Goal: Information Seeking & Learning: Learn about a topic

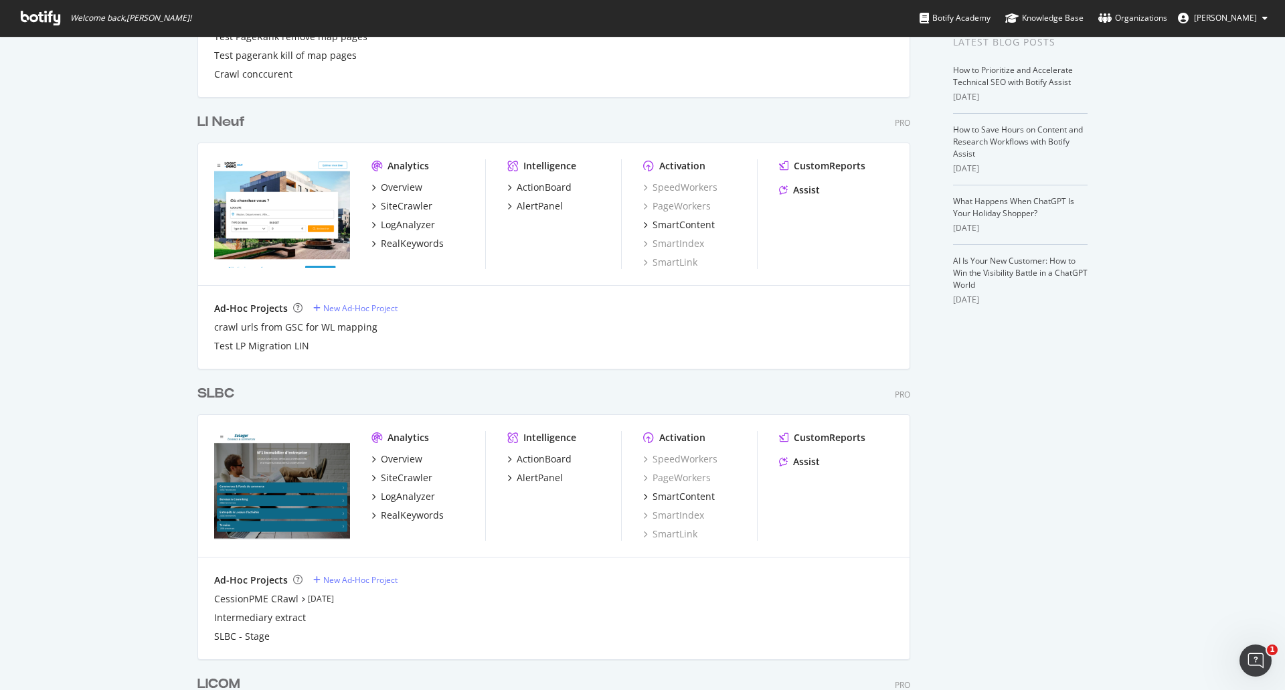
scroll to position [4013, 713]
click at [399, 221] on div "LogAnalyzer" at bounding box center [408, 224] width 54 height 13
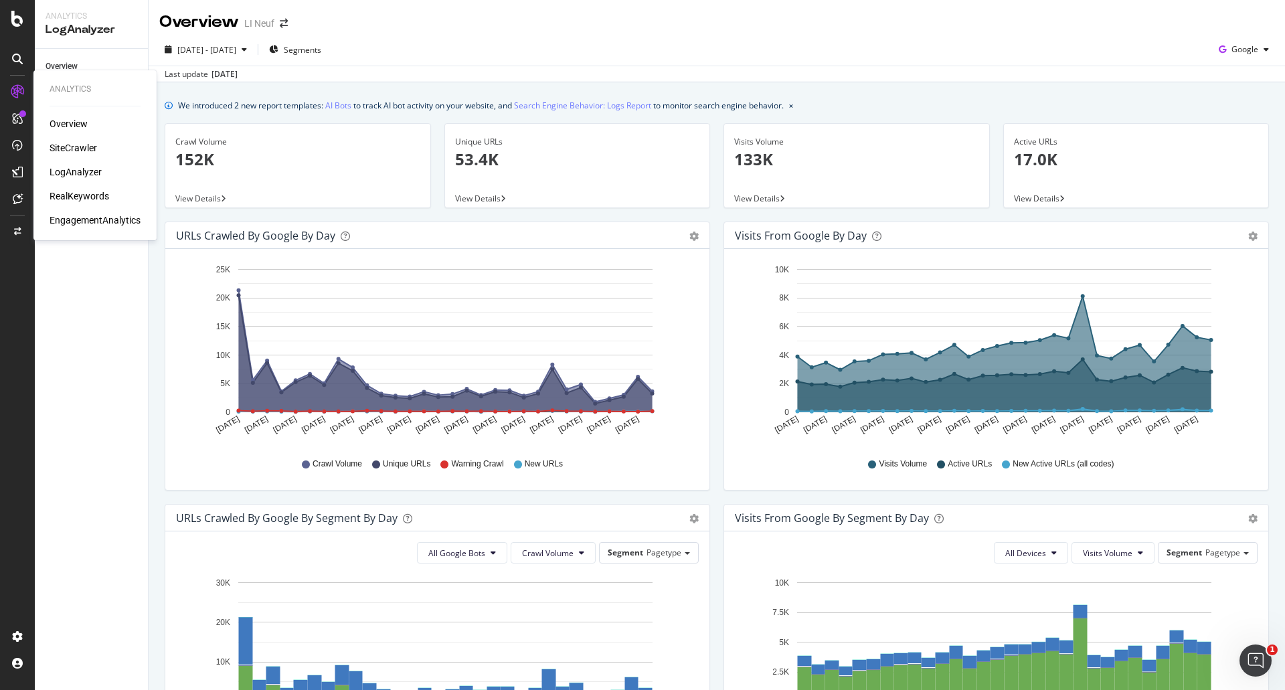
click at [68, 149] on div "SiteCrawler" at bounding box center [74, 147] width 48 height 13
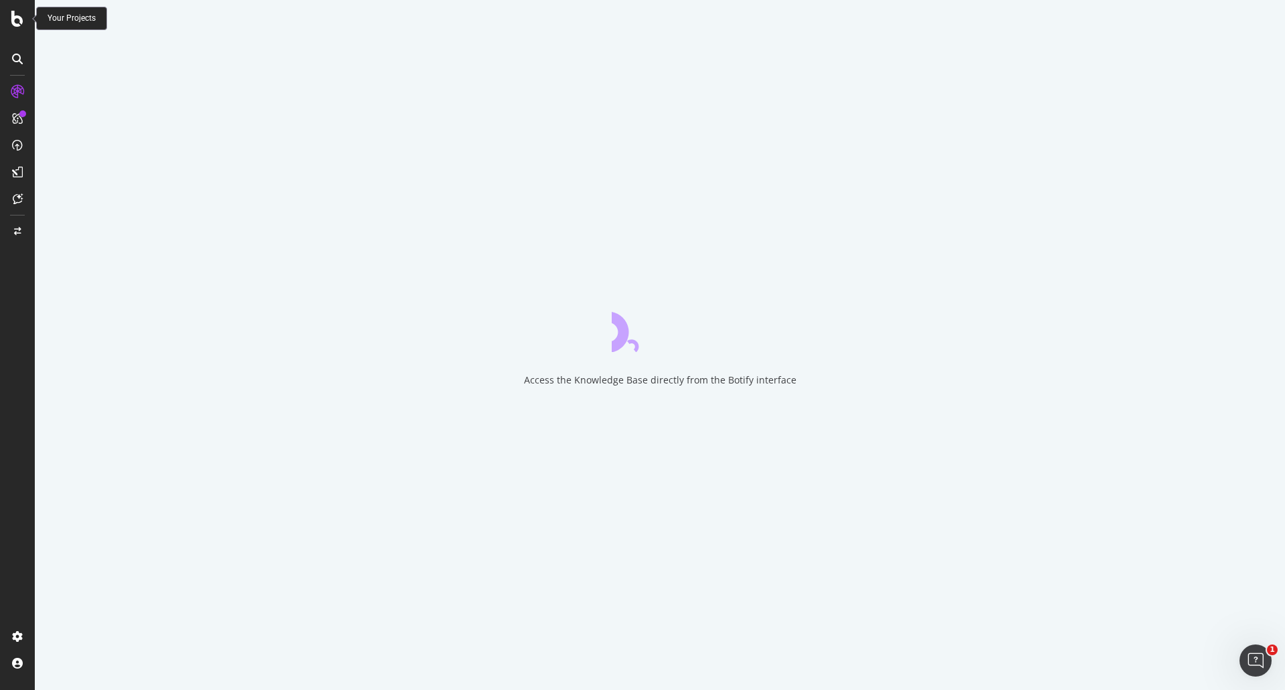
click at [15, 19] on icon at bounding box center [17, 19] width 12 height 16
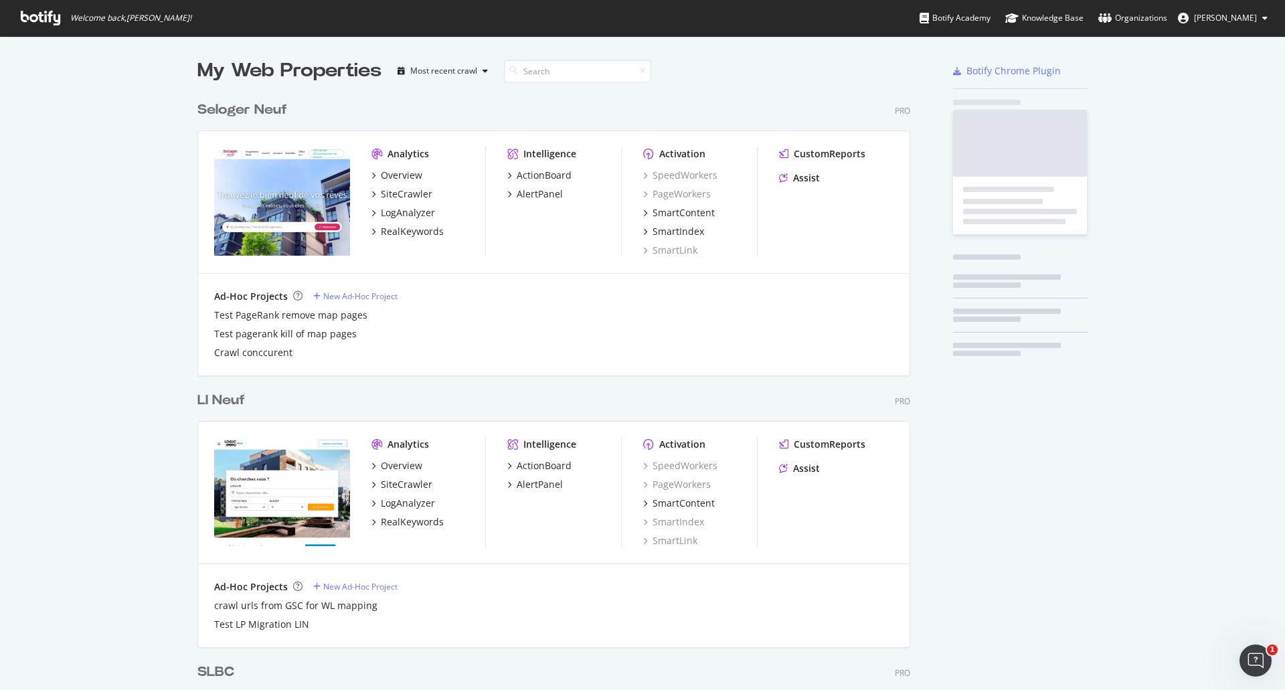
scroll to position [680, 1265]
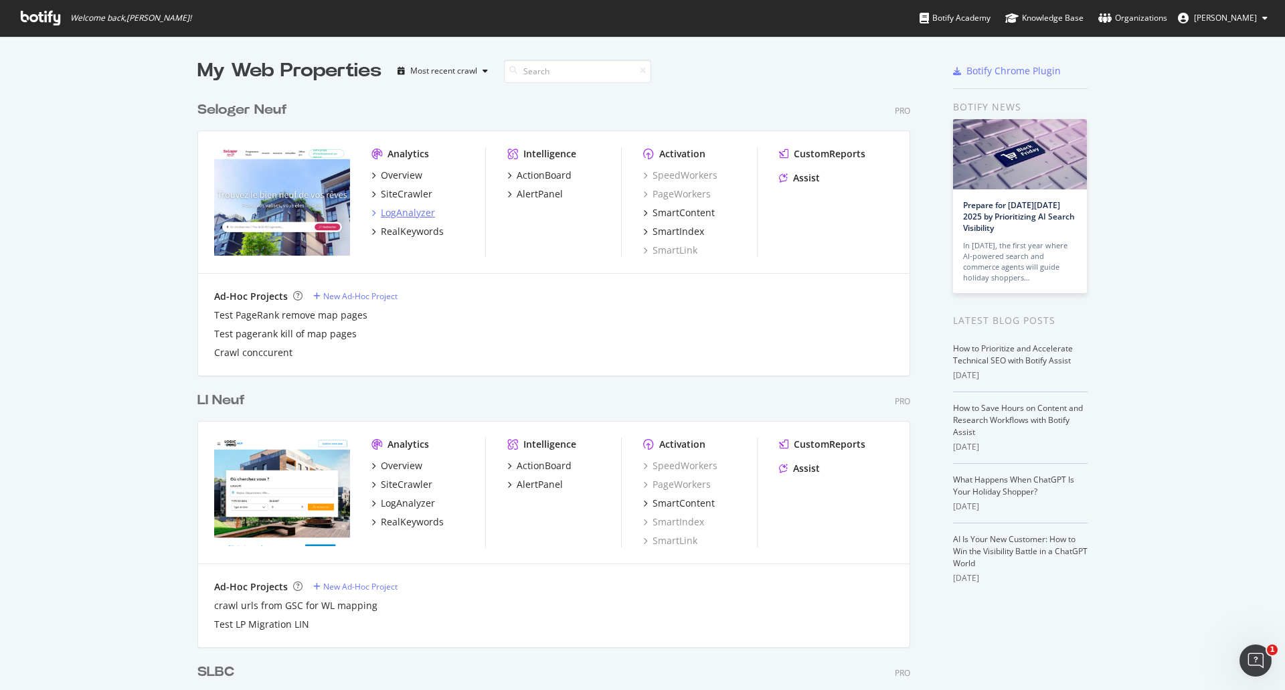
click at [390, 209] on div "LogAnalyzer" at bounding box center [408, 212] width 54 height 13
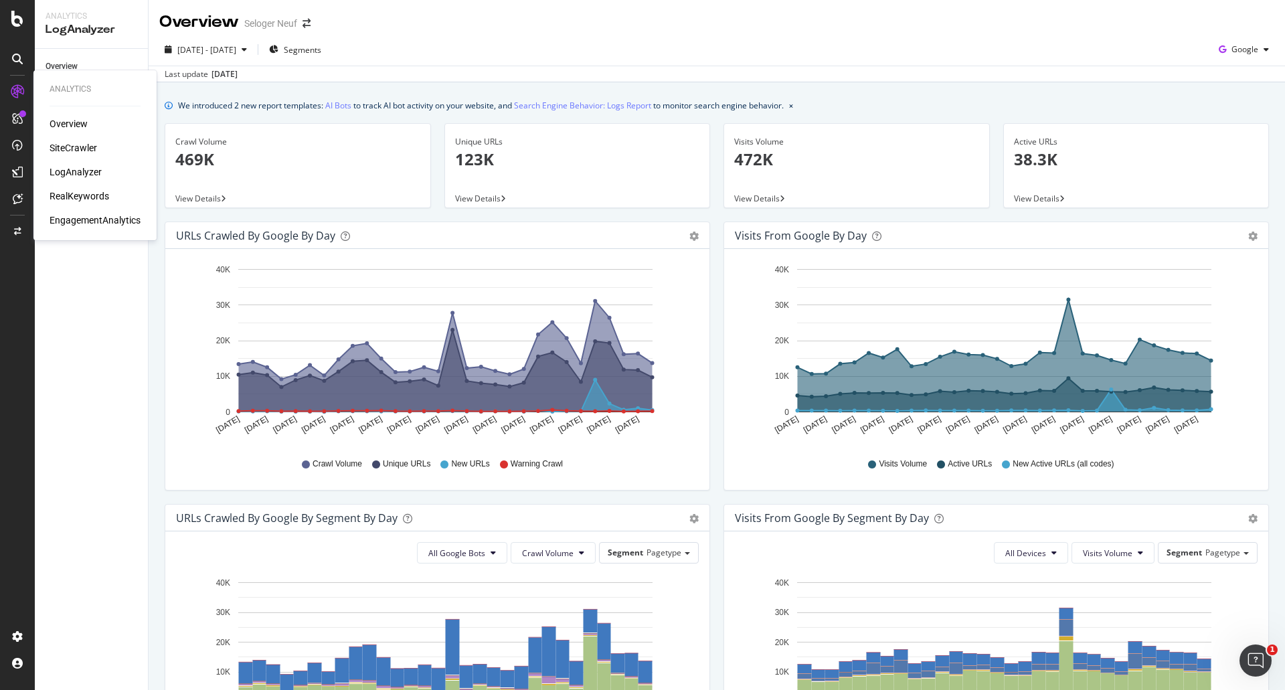
click at [59, 147] on div "SiteCrawler" at bounding box center [74, 147] width 48 height 13
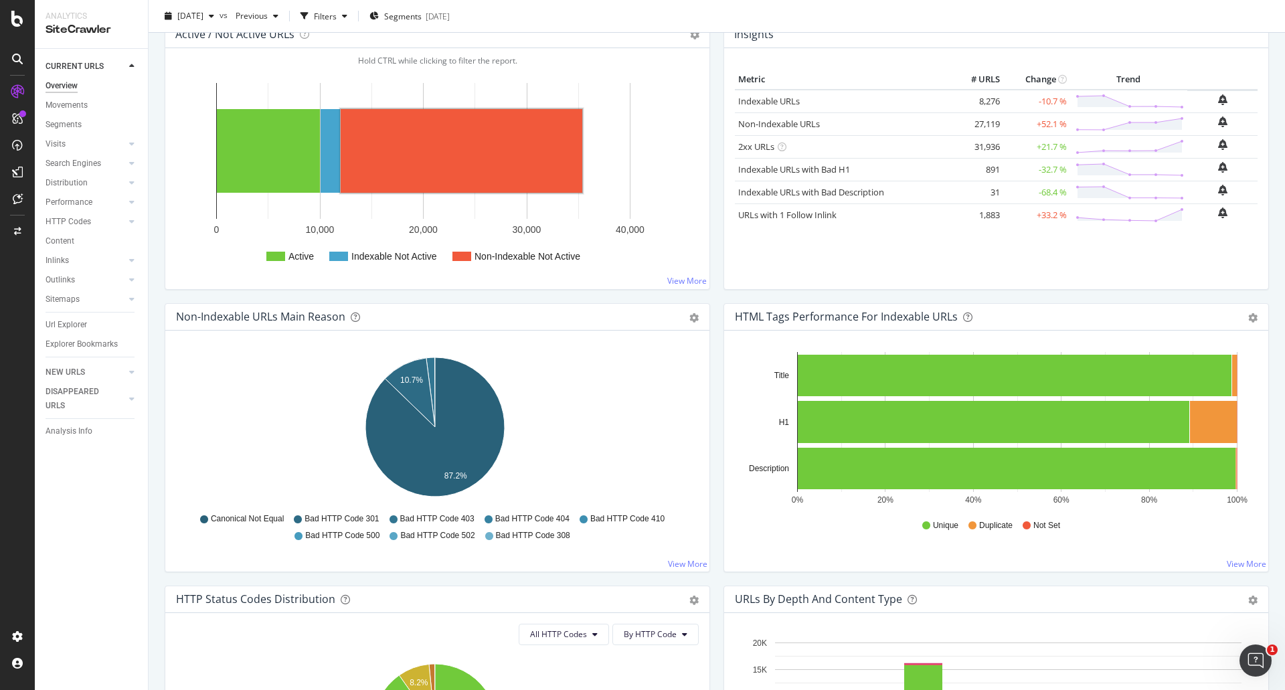
scroll to position [402, 0]
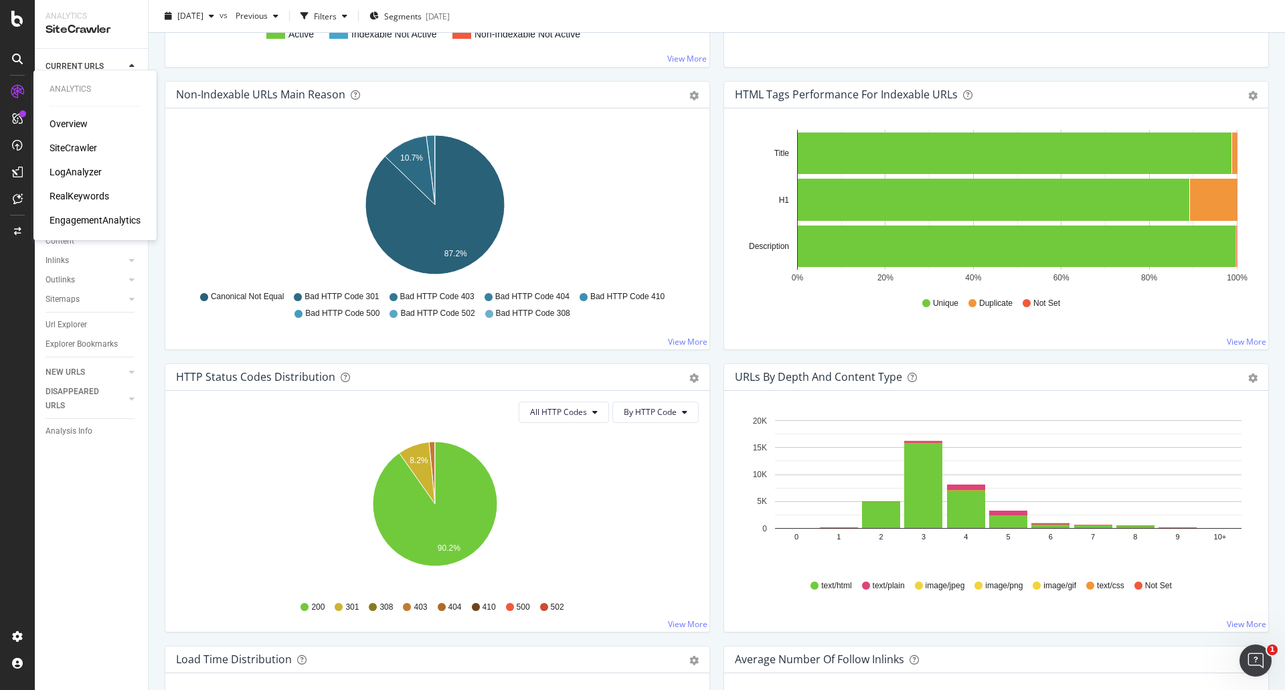
click at [70, 170] on div "LogAnalyzer" at bounding box center [76, 171] width 52 height 13
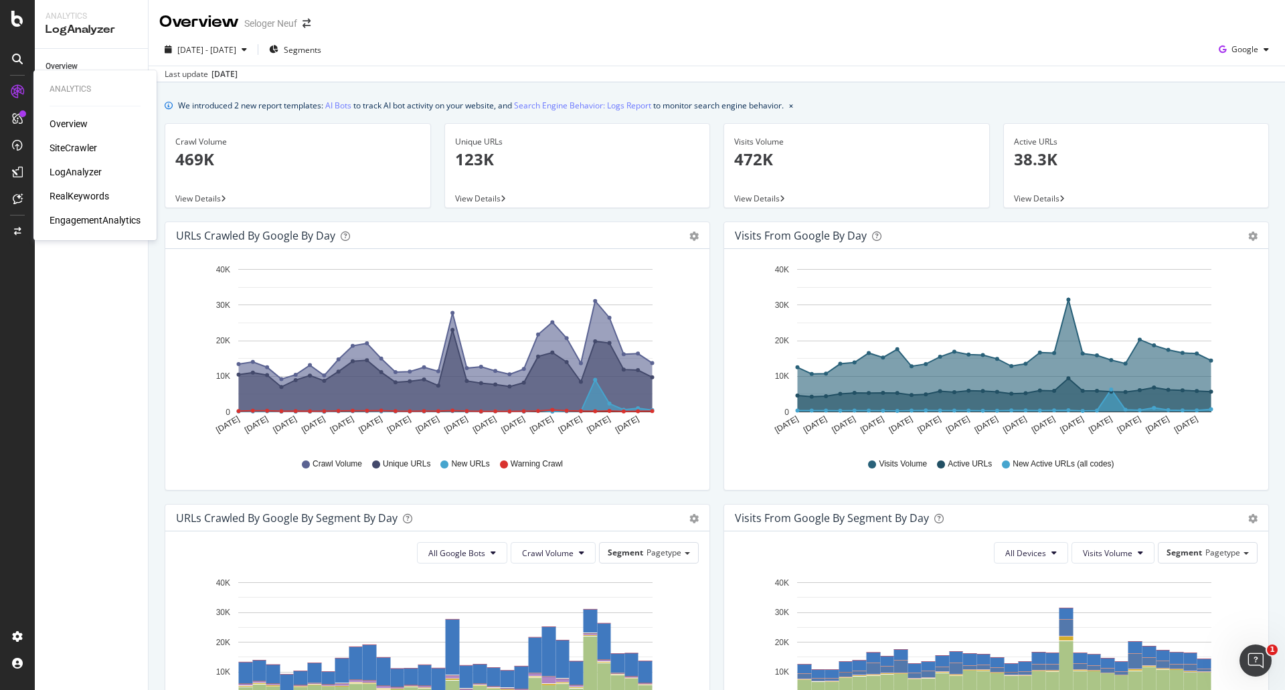
click at [70, 149] on div "SiteCrawler" at bounding box center [74, 147] width 48 height 13
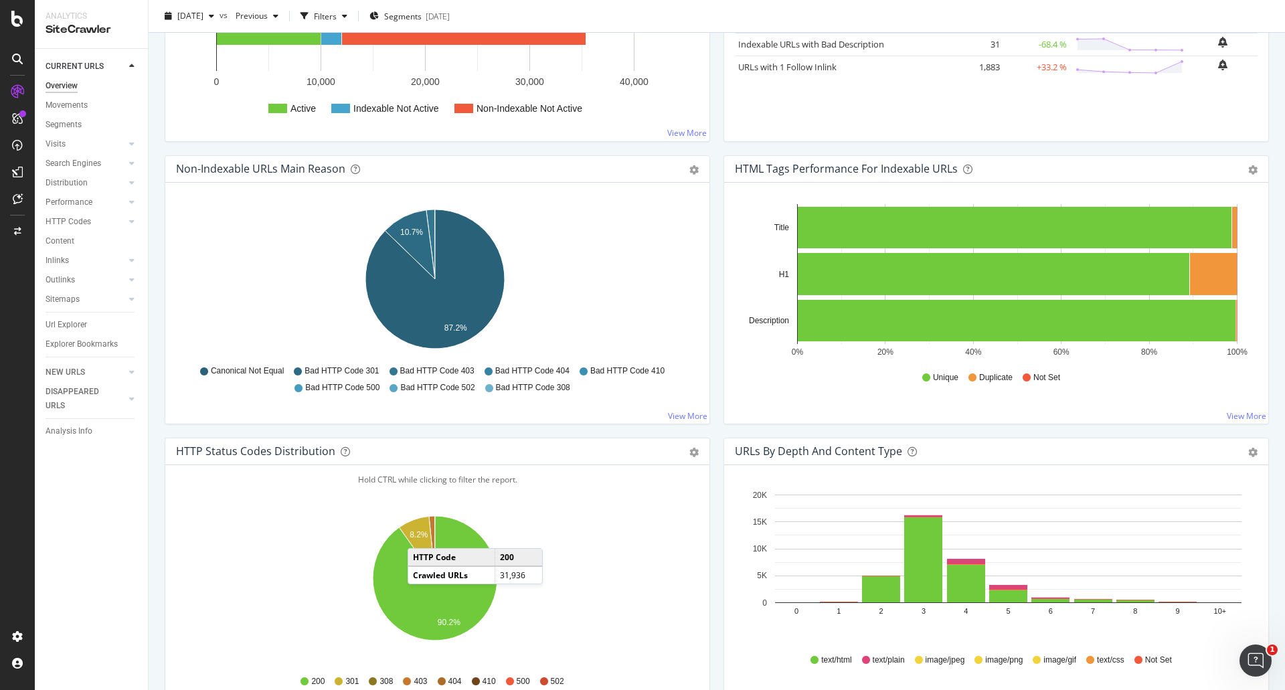
scroll to position [468, 0]
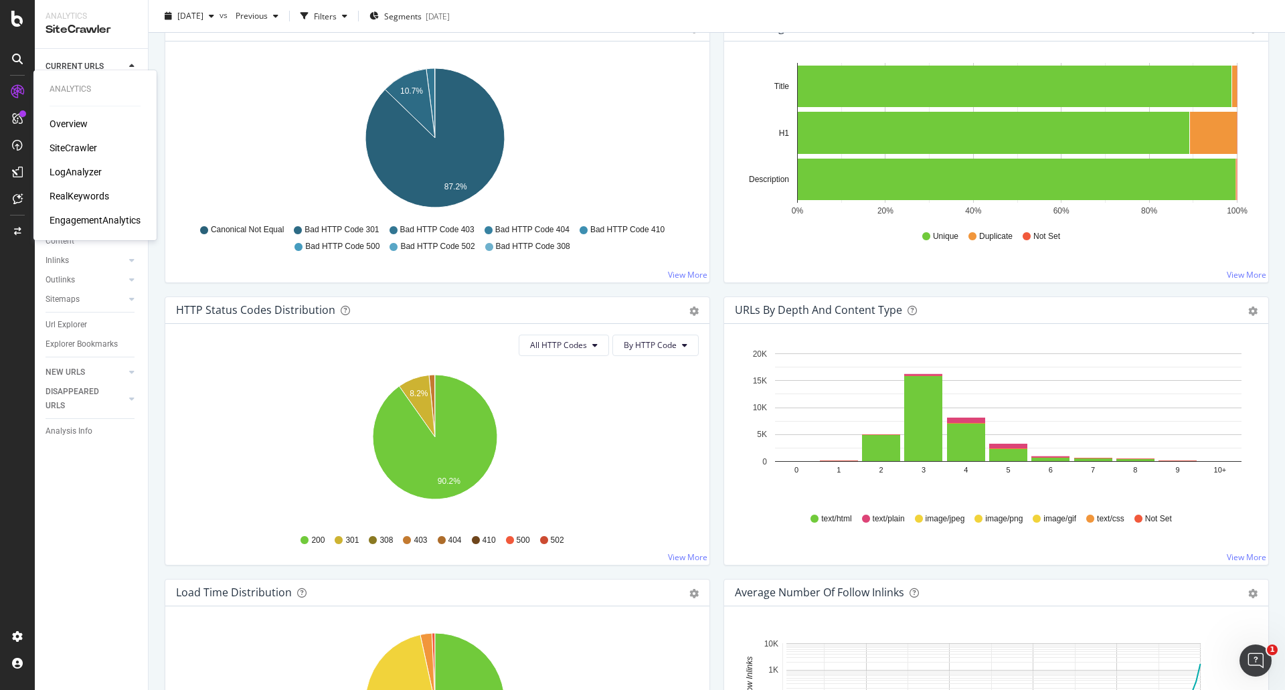
click at [64, 170] on div "LogAnalyzer" at bounding box center [76, 171] width 52 height 13
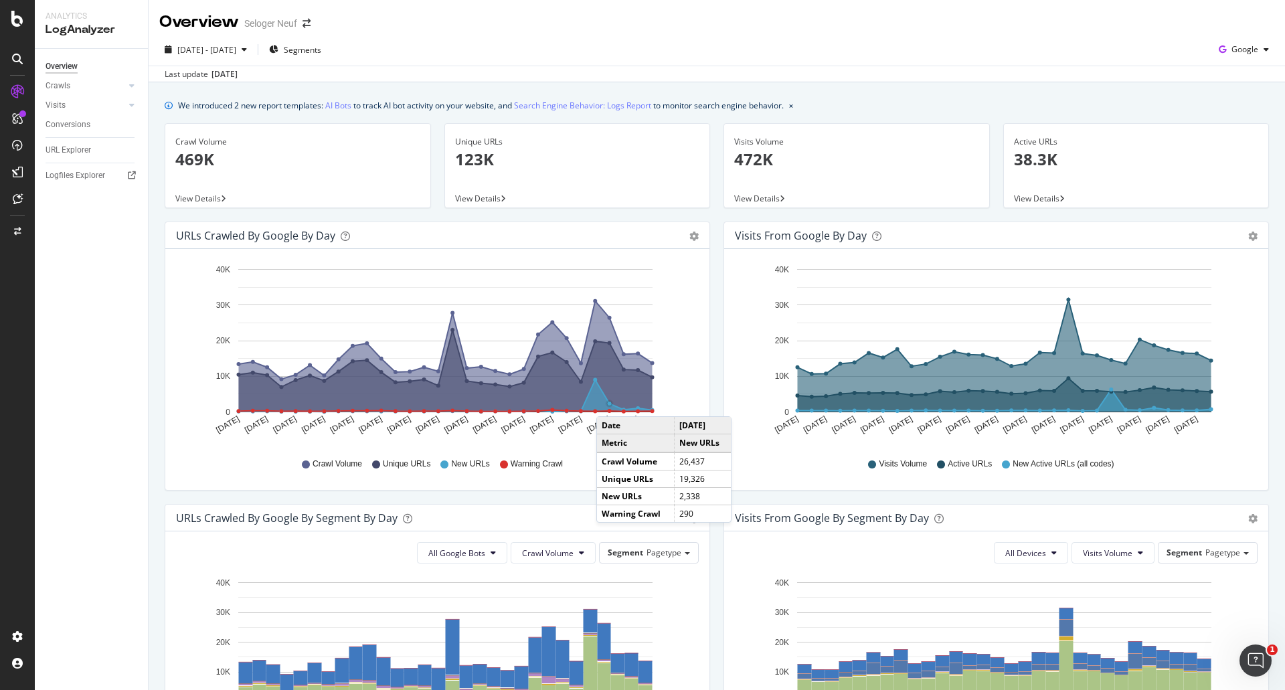
click at [610, 403] on circle "A chart." at bounding box center [610, 404] width 4 height 4
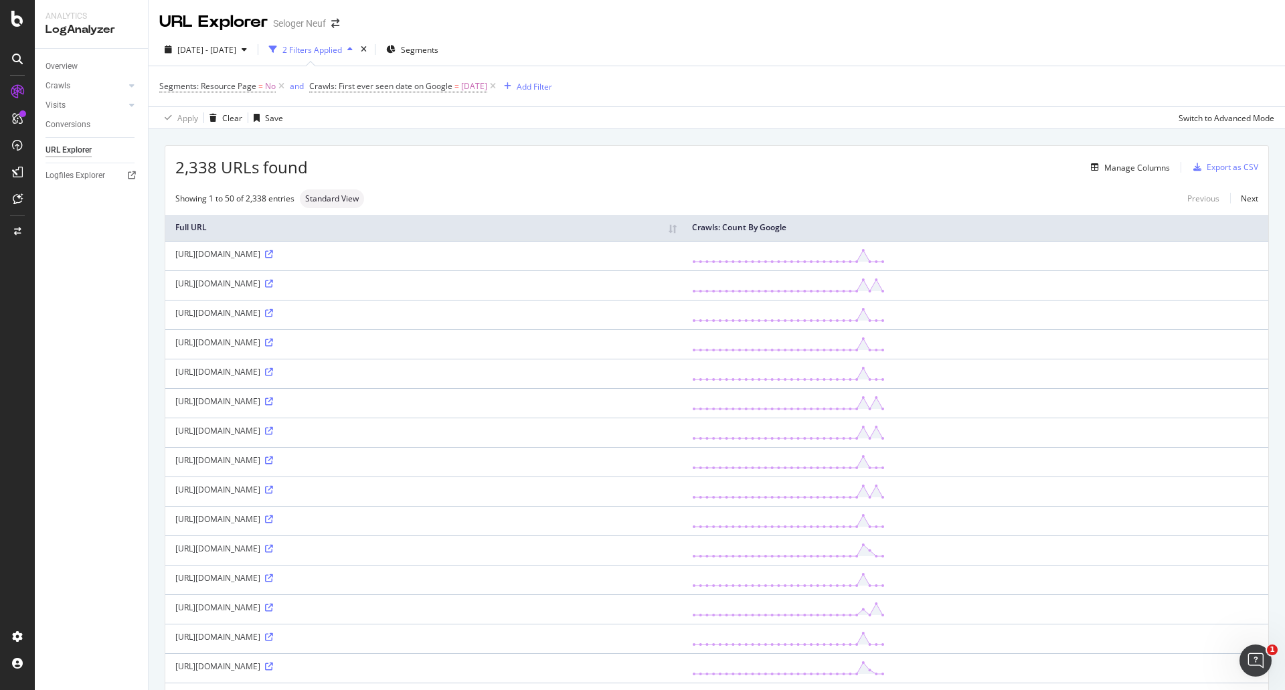
drag, startPoint x: 709, startPoint y: 553, endPoint x: 167, endPoint y: 557, distance: 542.1
click at [167, 557] on td "https://www.selogerneuf.com/annonces/neuf/programme/agde-34/248005141/?m=classi…" at bounding box center [423, 549] width 517 height 29
copy div "https://www.selogerneuf.com/annonces/neuf/programme/agde-34/248005141/?m=classi…"
click at [80, 149] on div "SiteCrawler" at bounding box center [74, 147] width 48 height 13
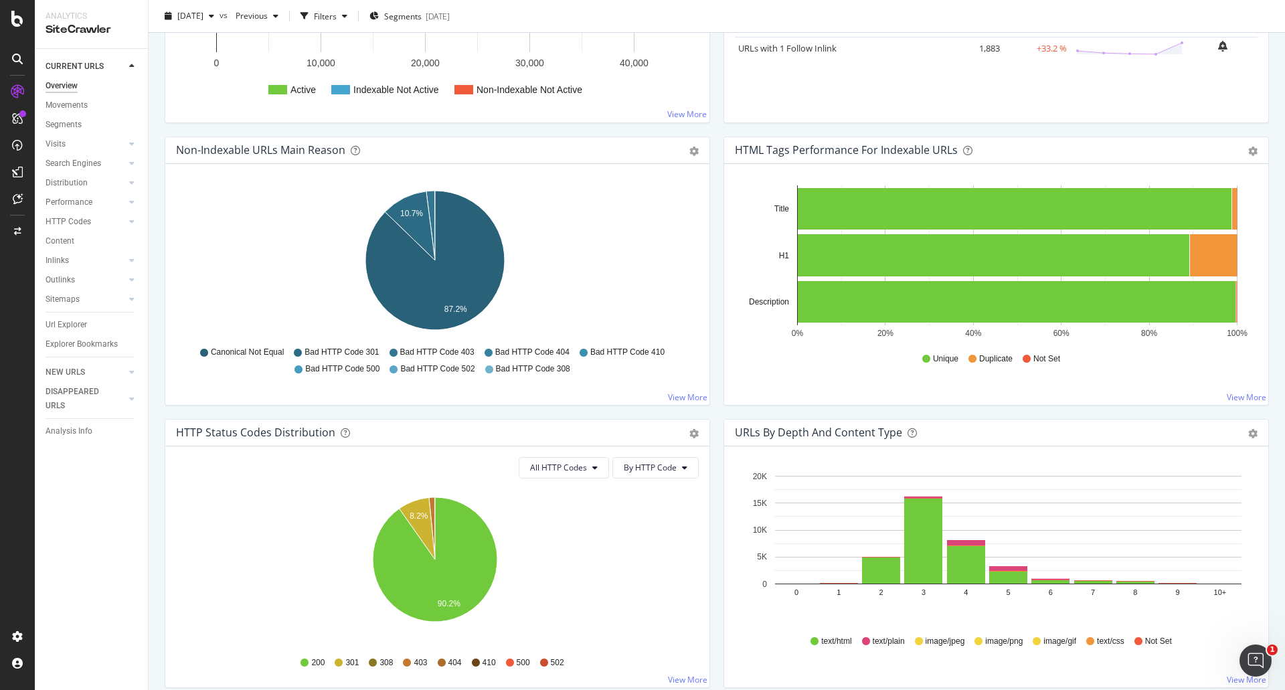
scroll to position [402, 0]
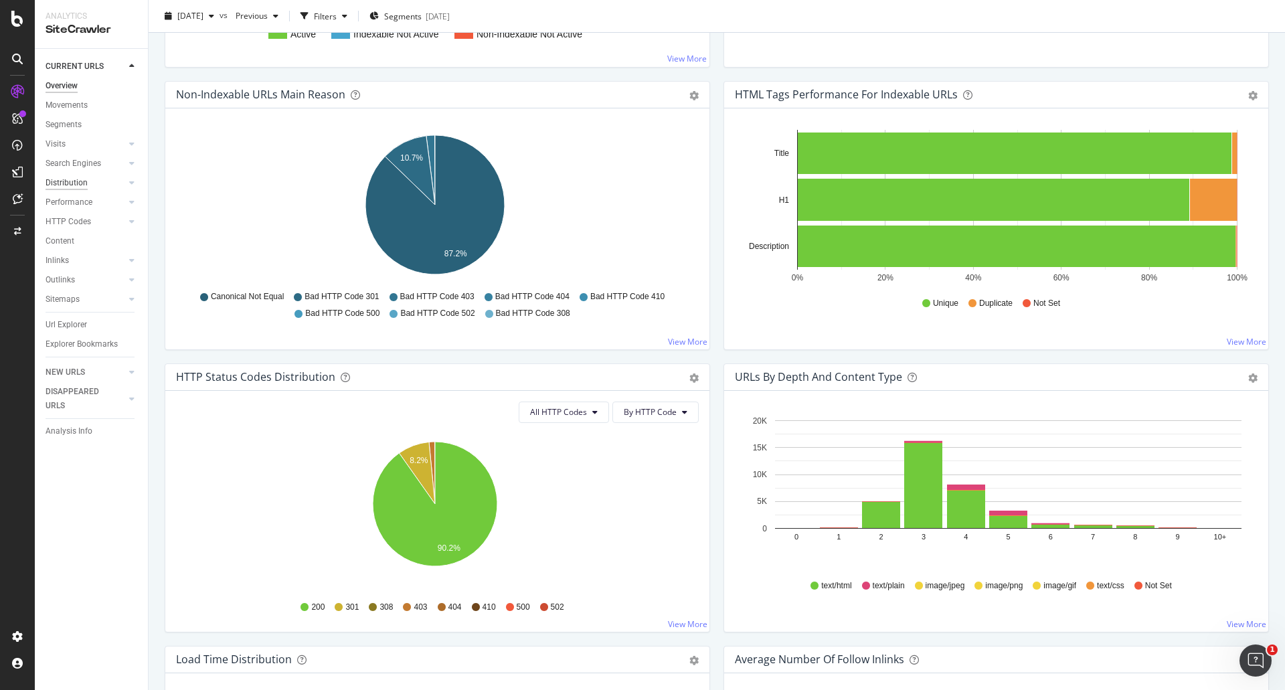
click at [68, 178] on div "Distribution" at bounding box center [67, 183] width 42 height 14
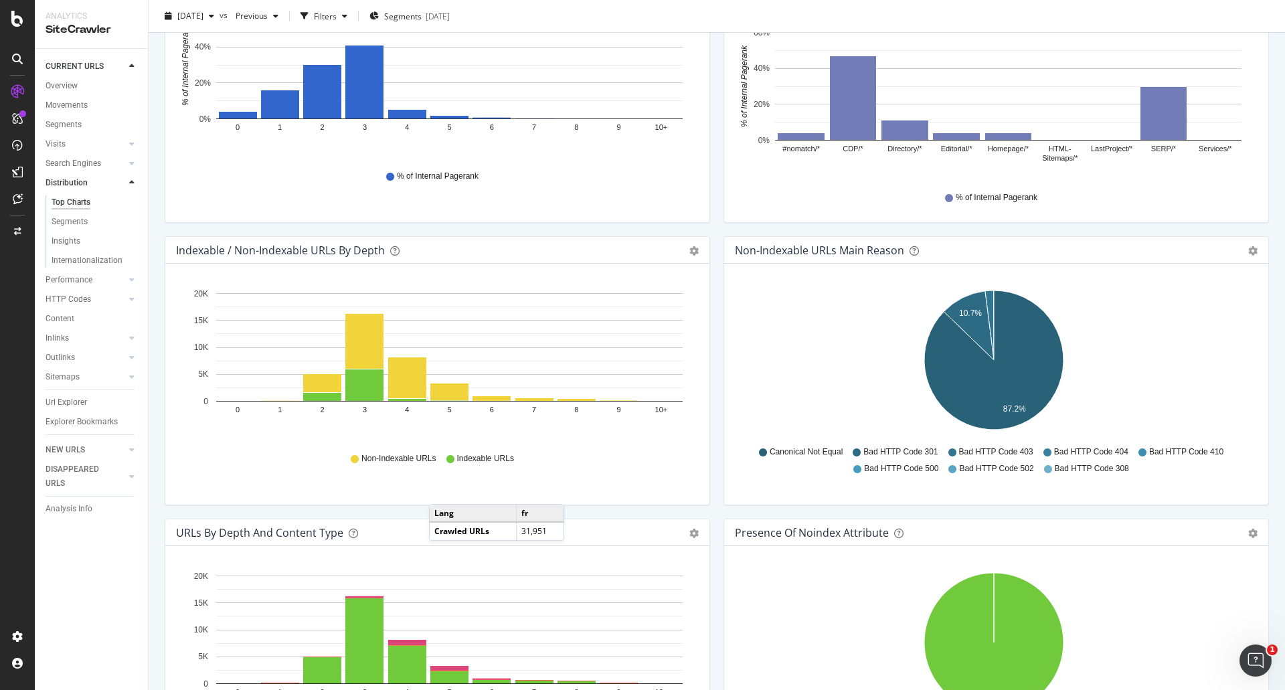
scroll to position [468, 0]
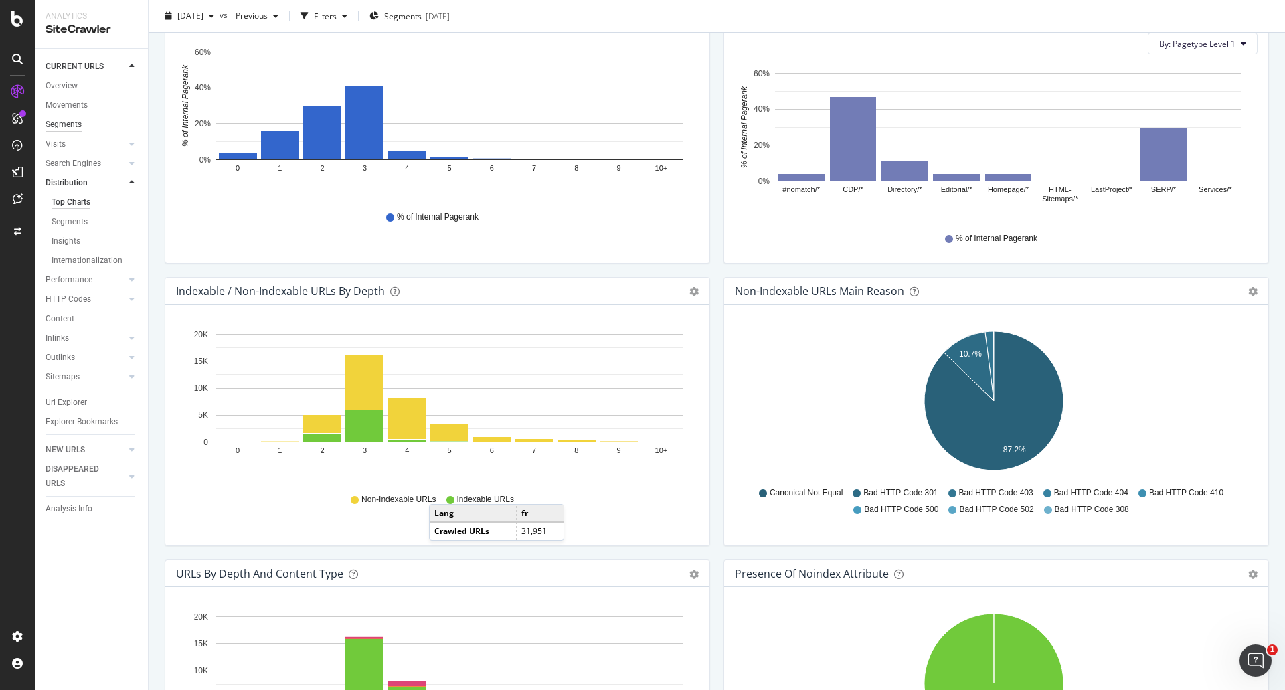
click at [66, 125] on div "Segments" at bounding box center [64, 125] width 36 height 14
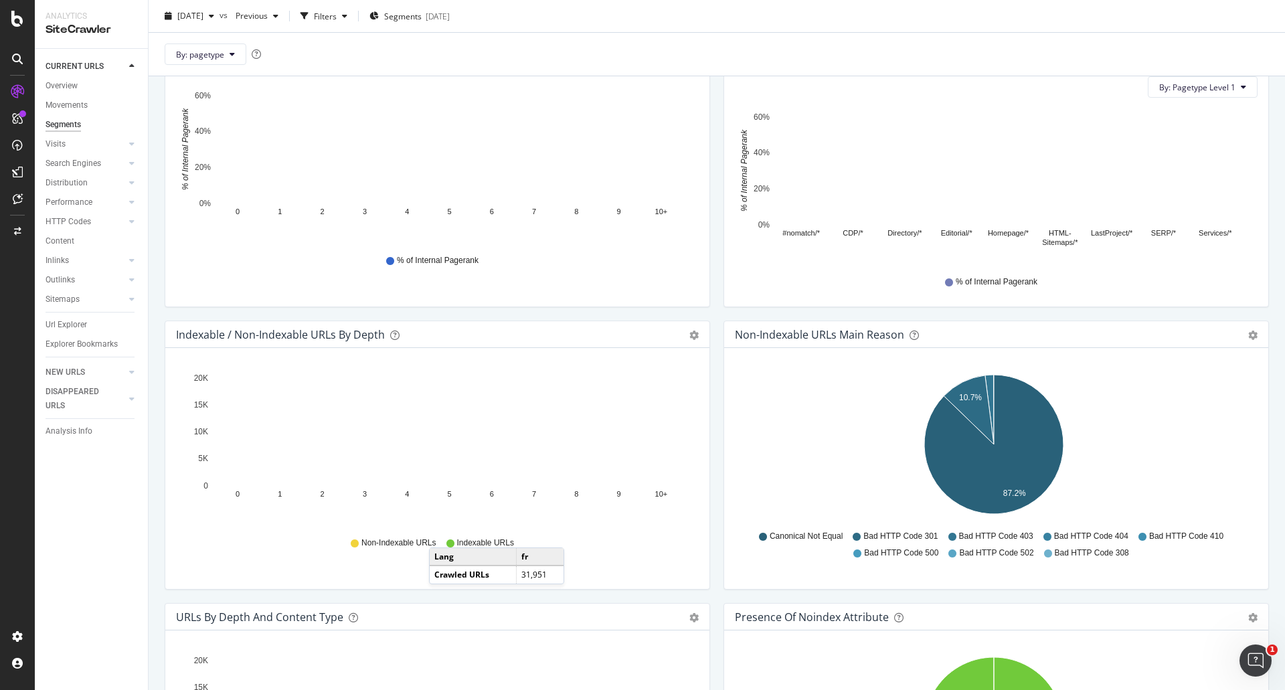
scroll to position [512, 0]
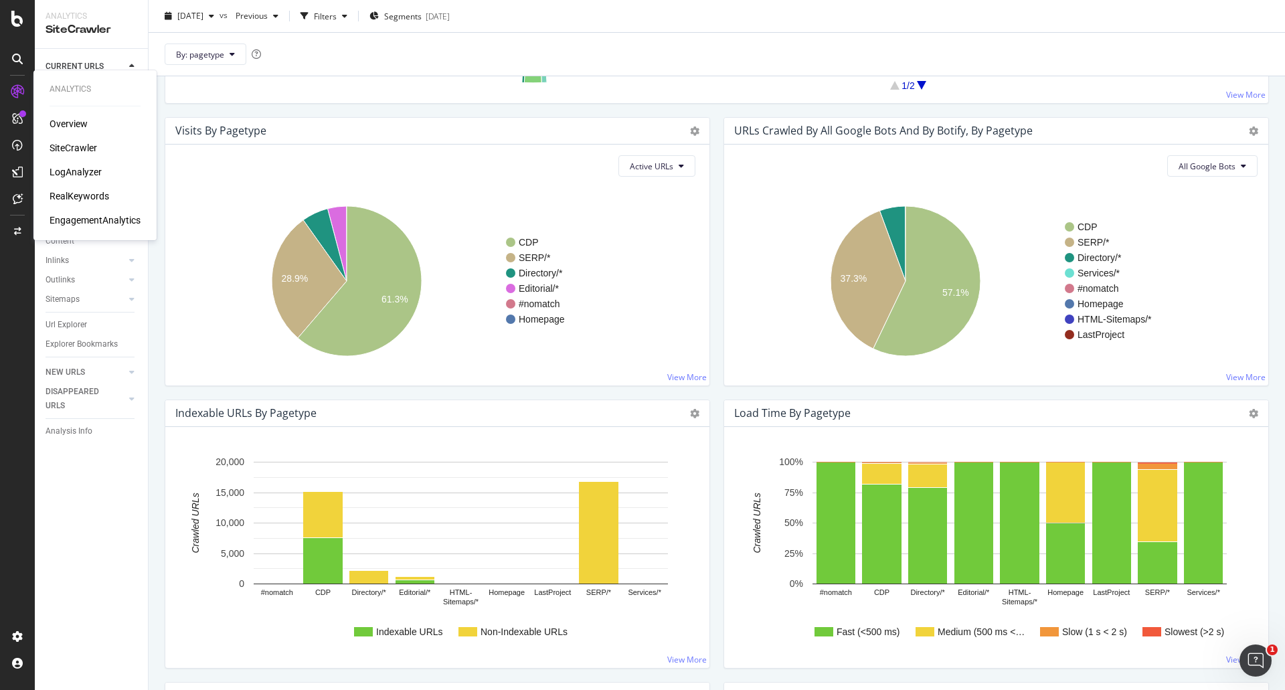
click at [59, 147] on div "SiteCrawler" at bounding box center [74, 147] width 48 height 13
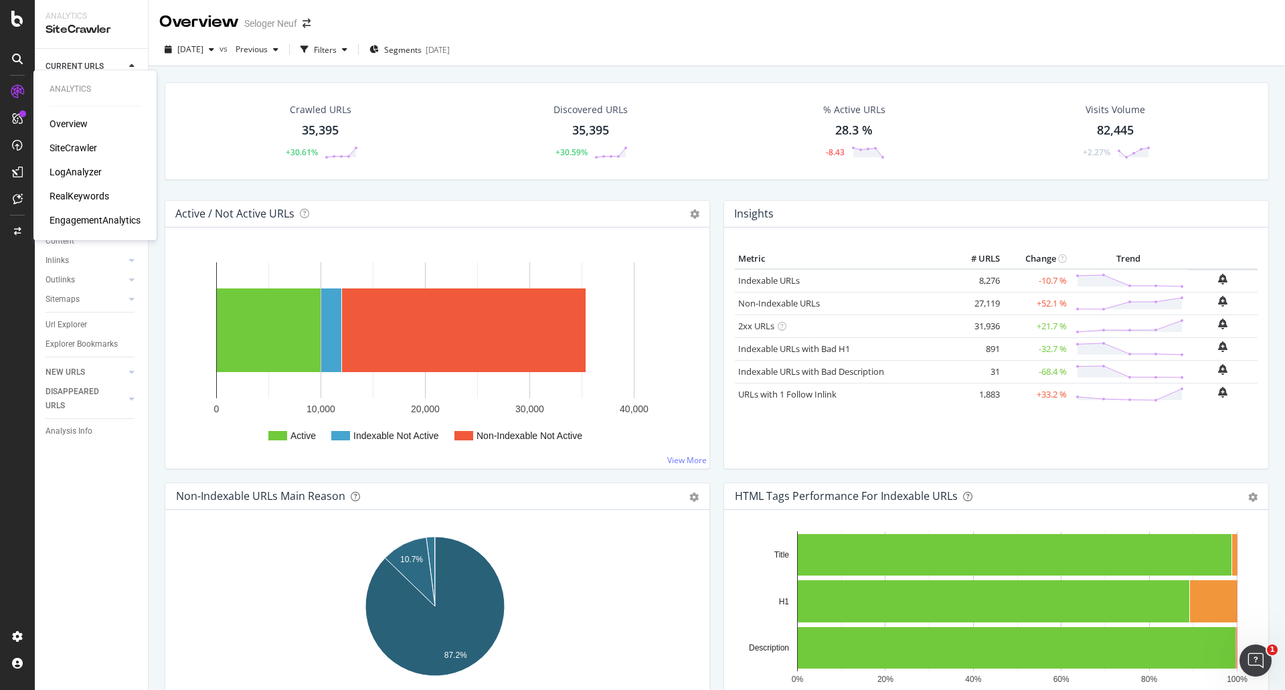
click at [80, 172] on div "LogAnalyzer" at bounding box center [76, 171] width 52 height 13
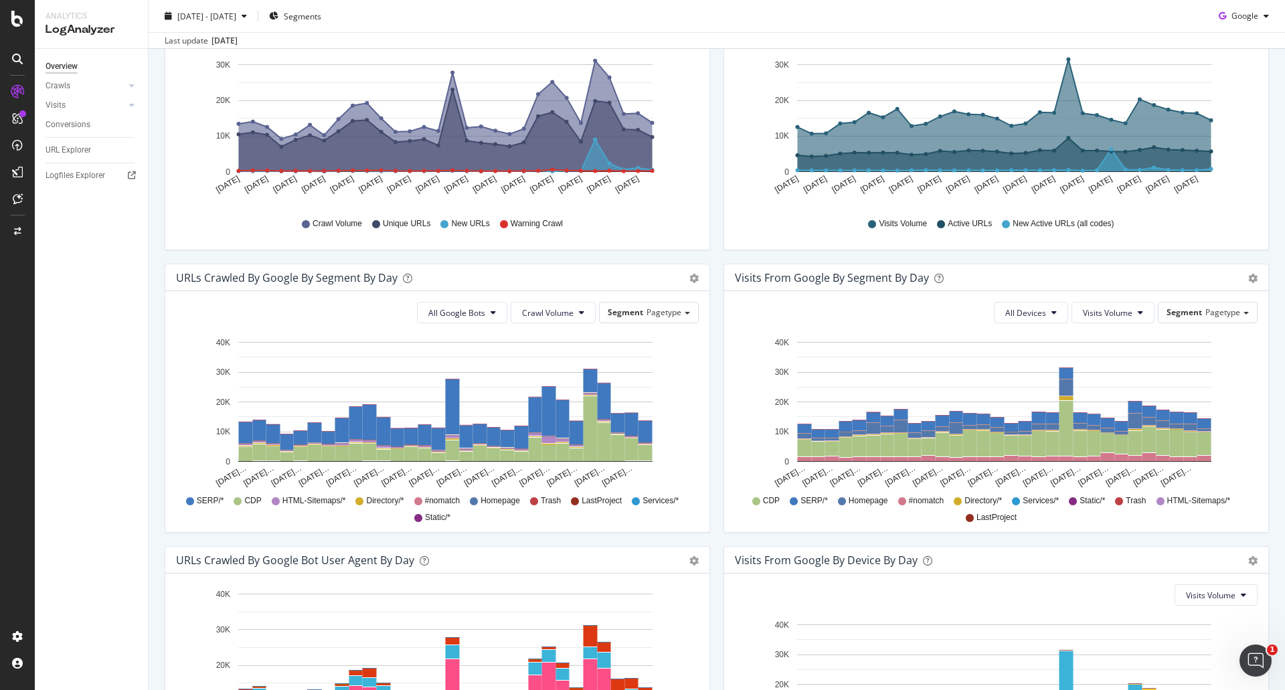
scroll to position [426, 0]
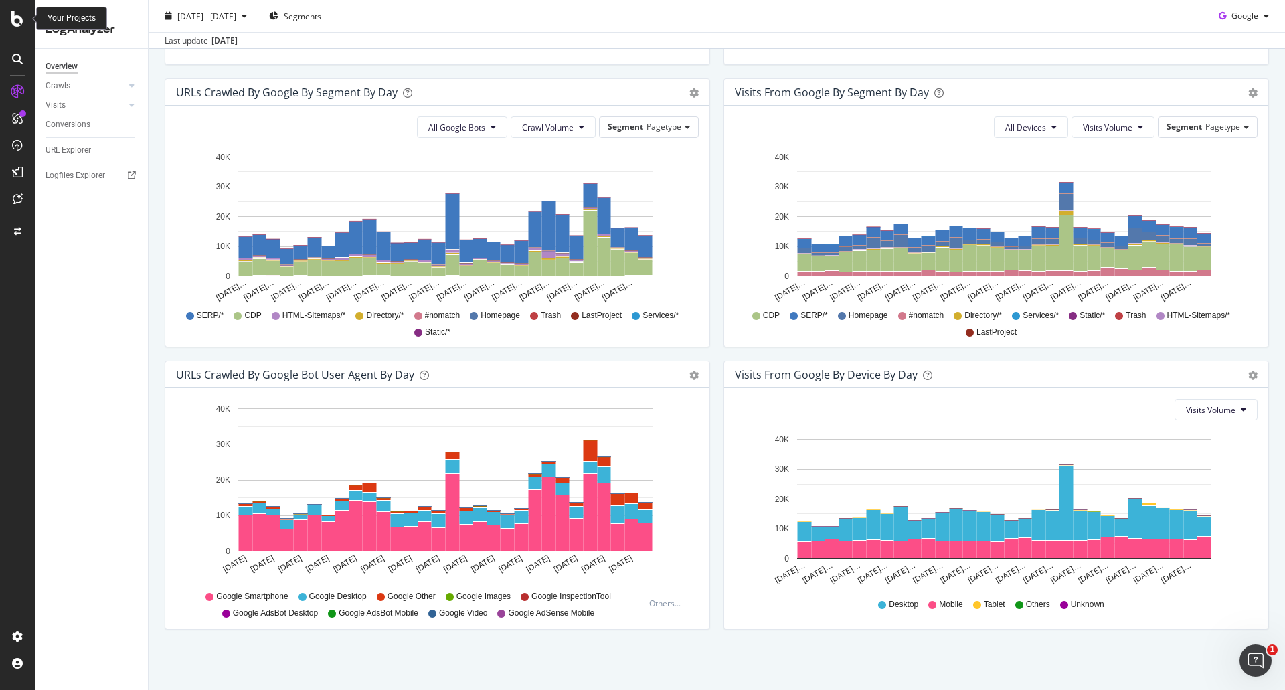
click at [15, 21] on icon at bounding box center [17, 19] width 12 height 16
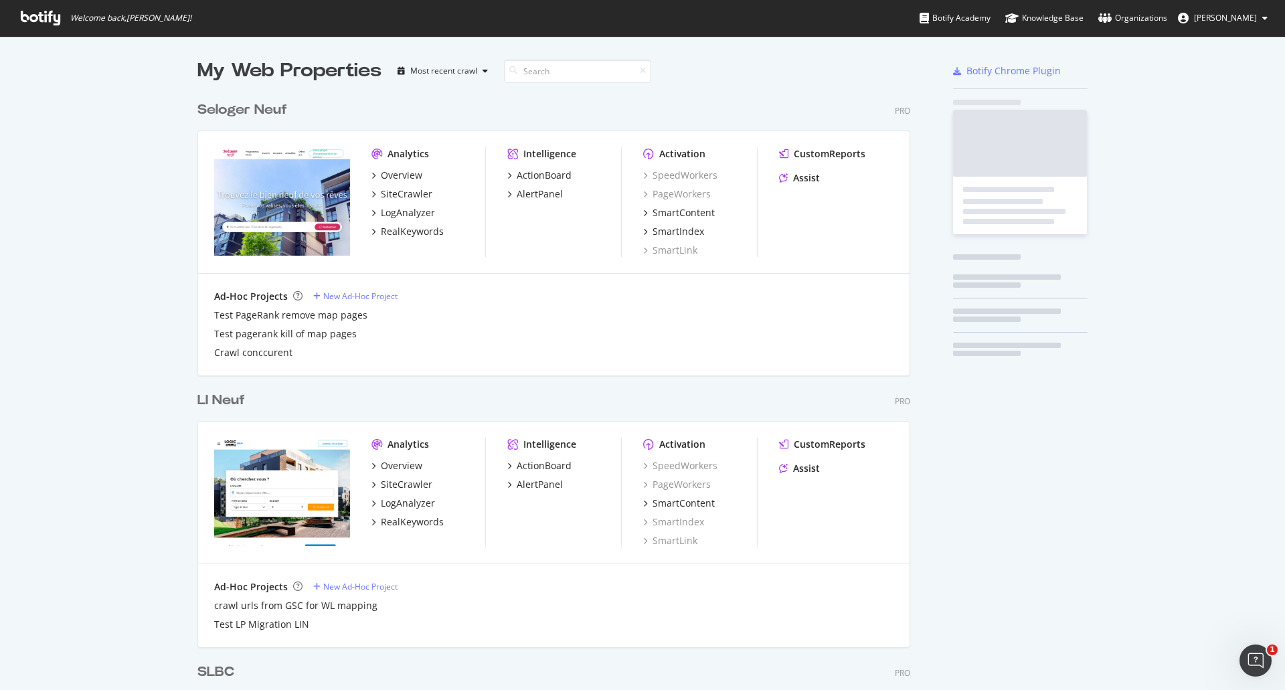
scroll to position [680, 1265]
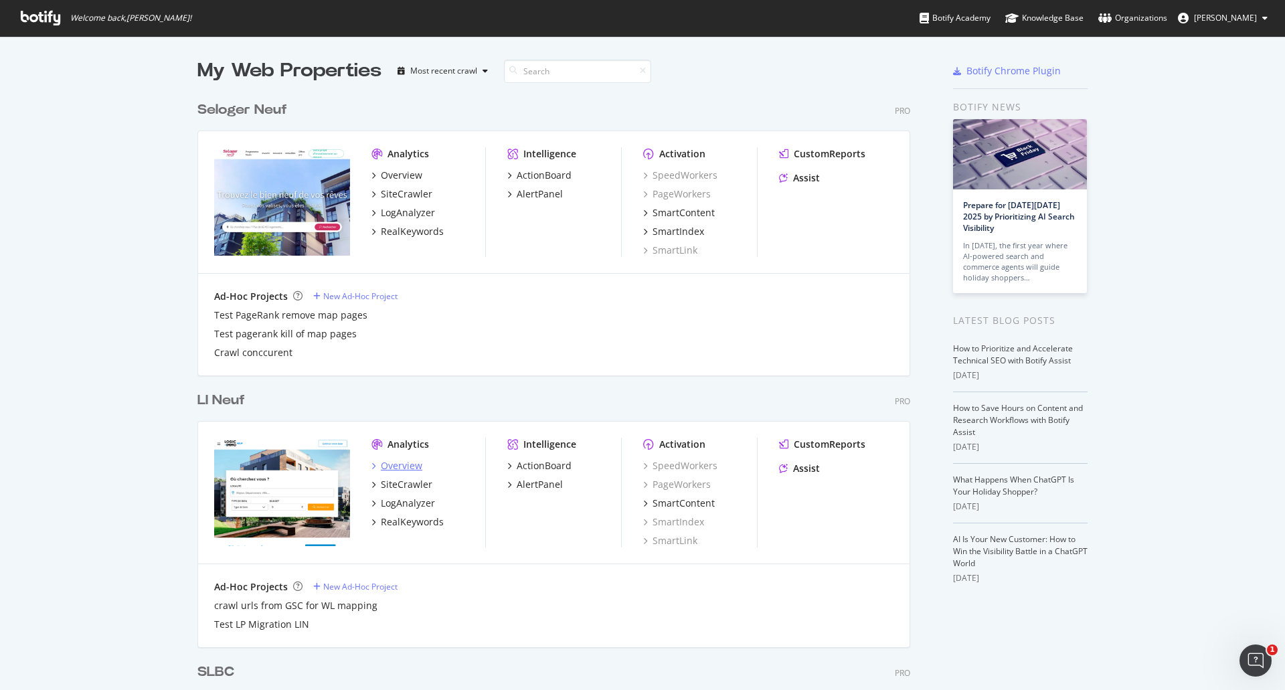
click at [396, 464] on div "Overview" at bounding box center [401, 465] width 41 height 13
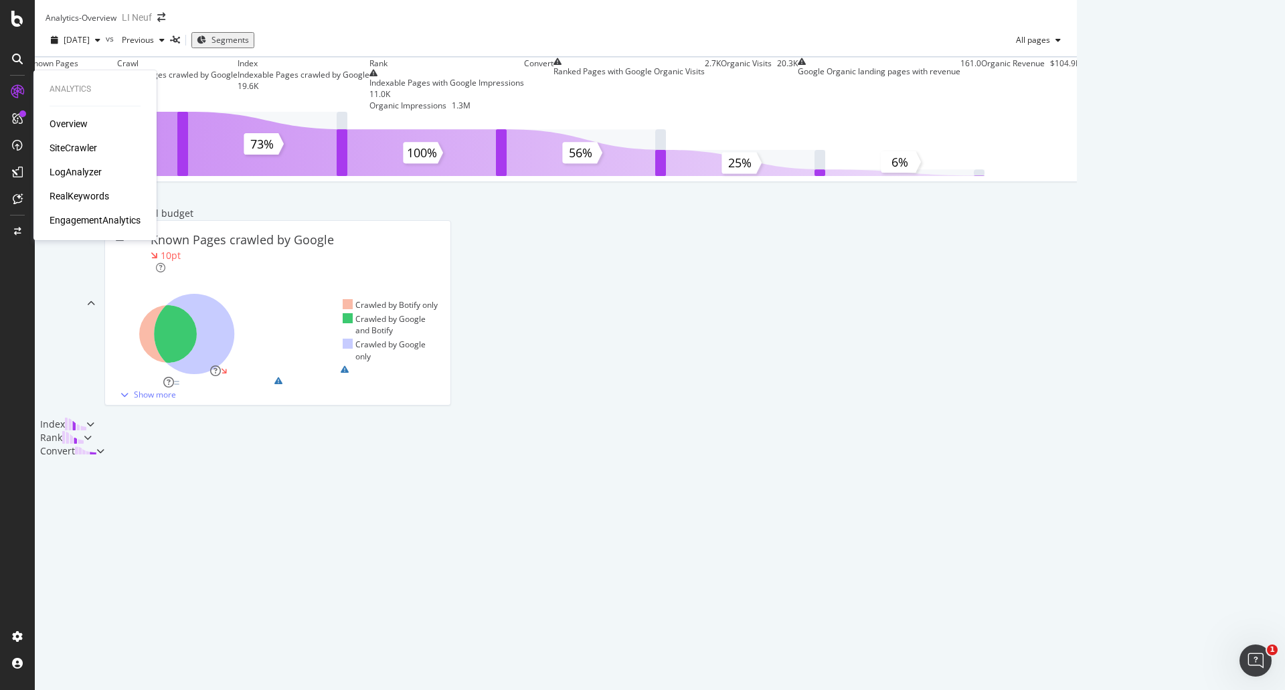
click at [61, 148] on div "SiteCrawler" at bounding box center [74, 147] width 48 height 13
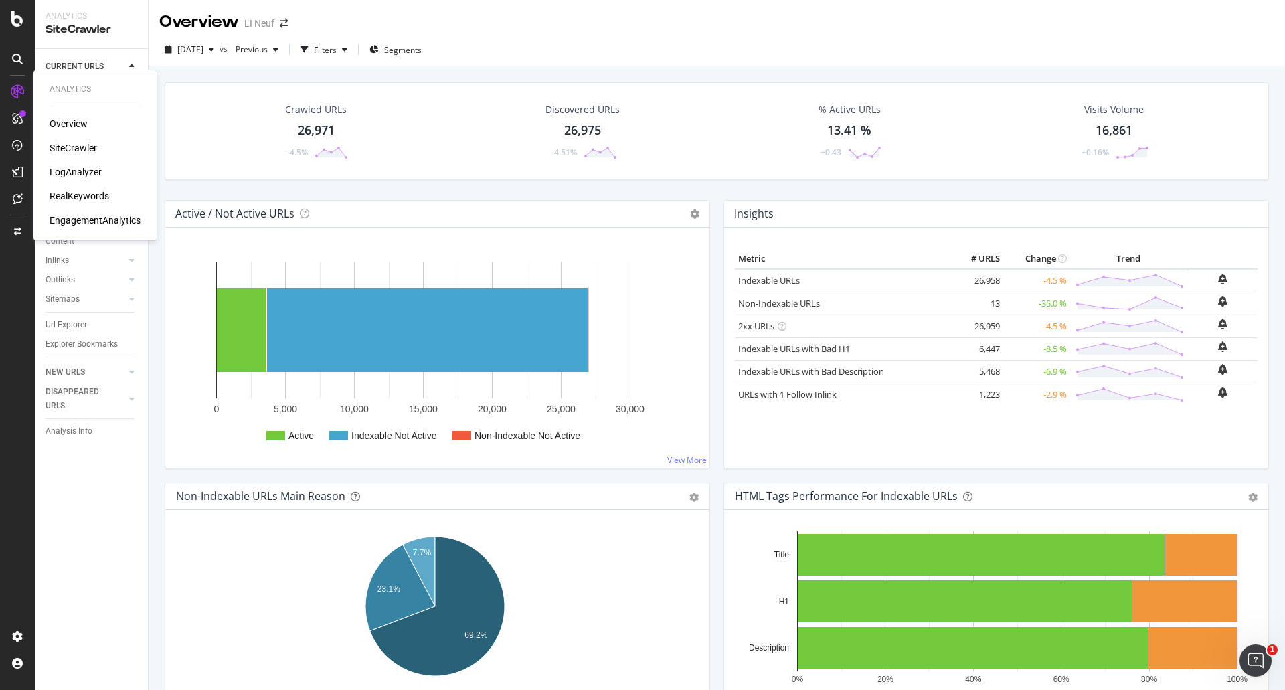
click at [68, 175] on div "LogAnalyzer" at bounding box center [76, 171] width 52 height 13
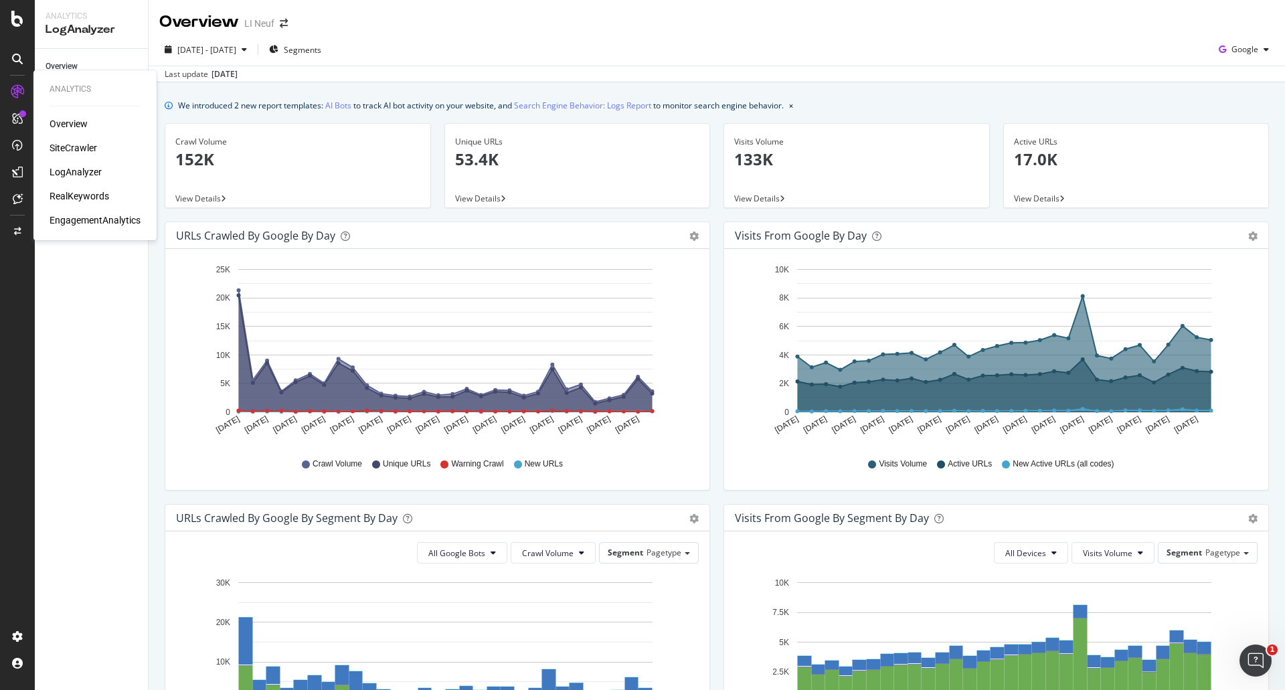
click at [72, 143] on div "SiteCrawler" at bounding box center [74, 147] width 48 height 13
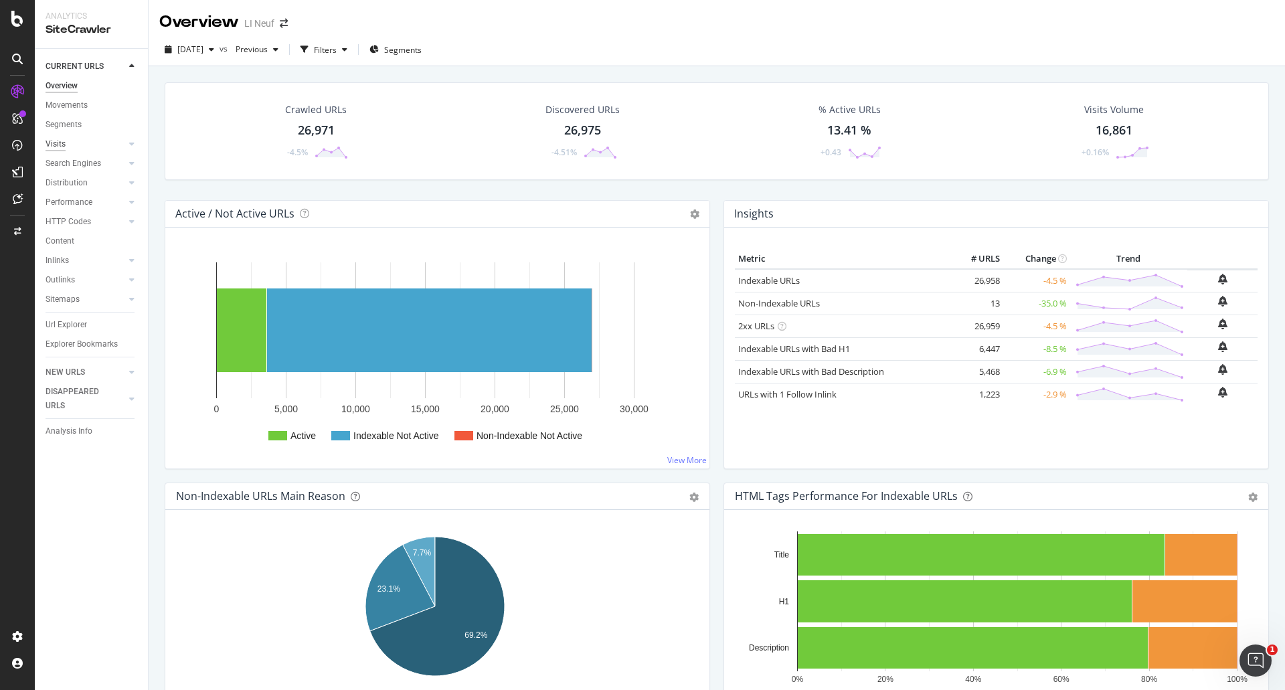
click at [58, 147] on div "Visits" at bounding box center [56, 144] width 20 height 14
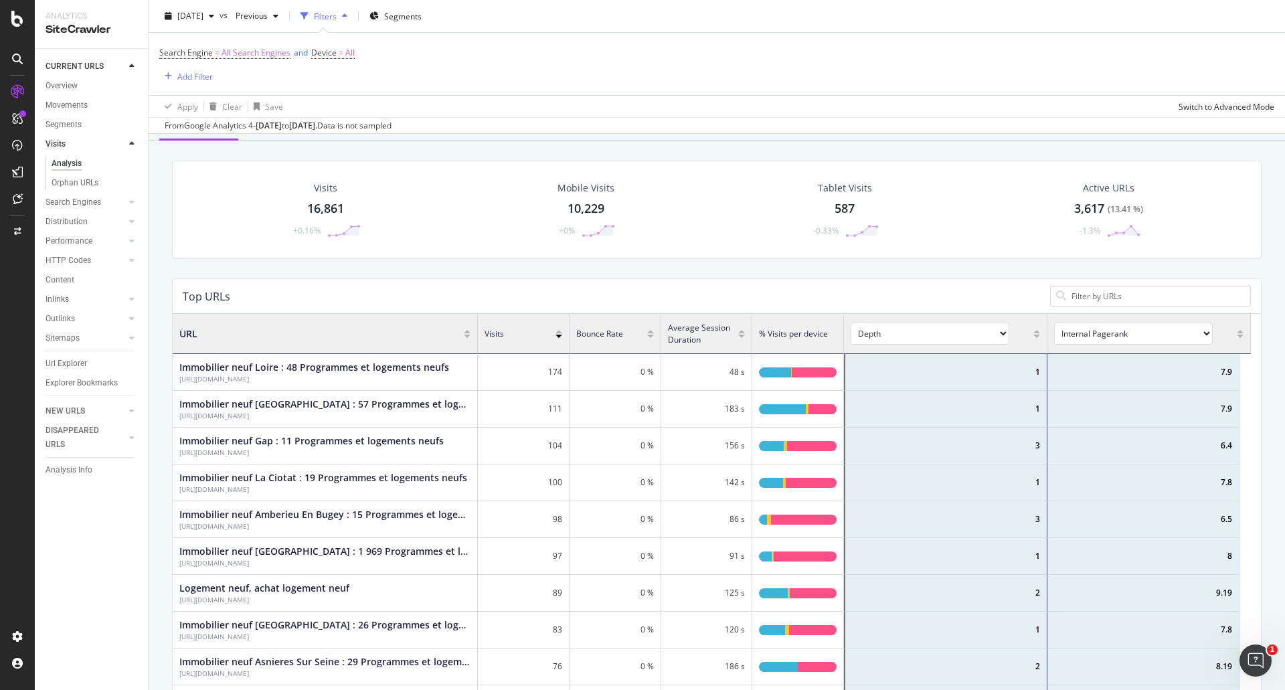
scroll to position [110, 0]
click at [65, 174] on div "LogAnalyzer" at bounding box center [76, 171] width 52 height 13
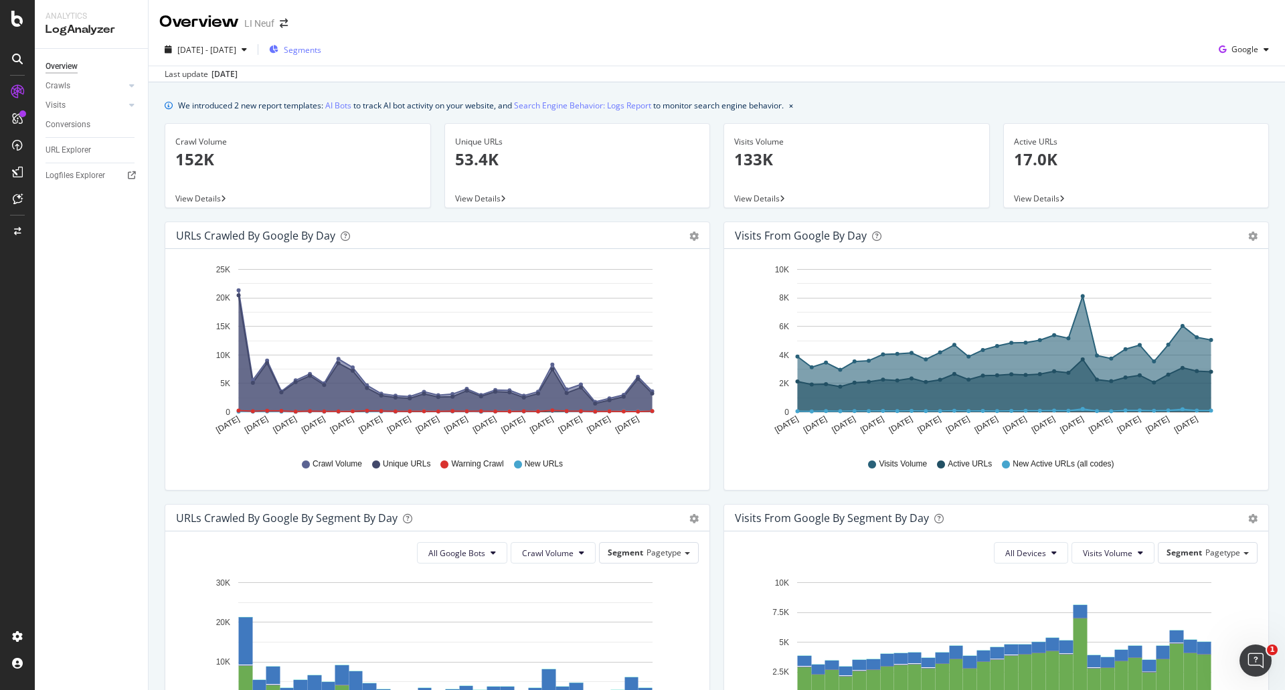
click at [321, 47] on span "Segments" at bounding box center [302, 49] width 37 height 11
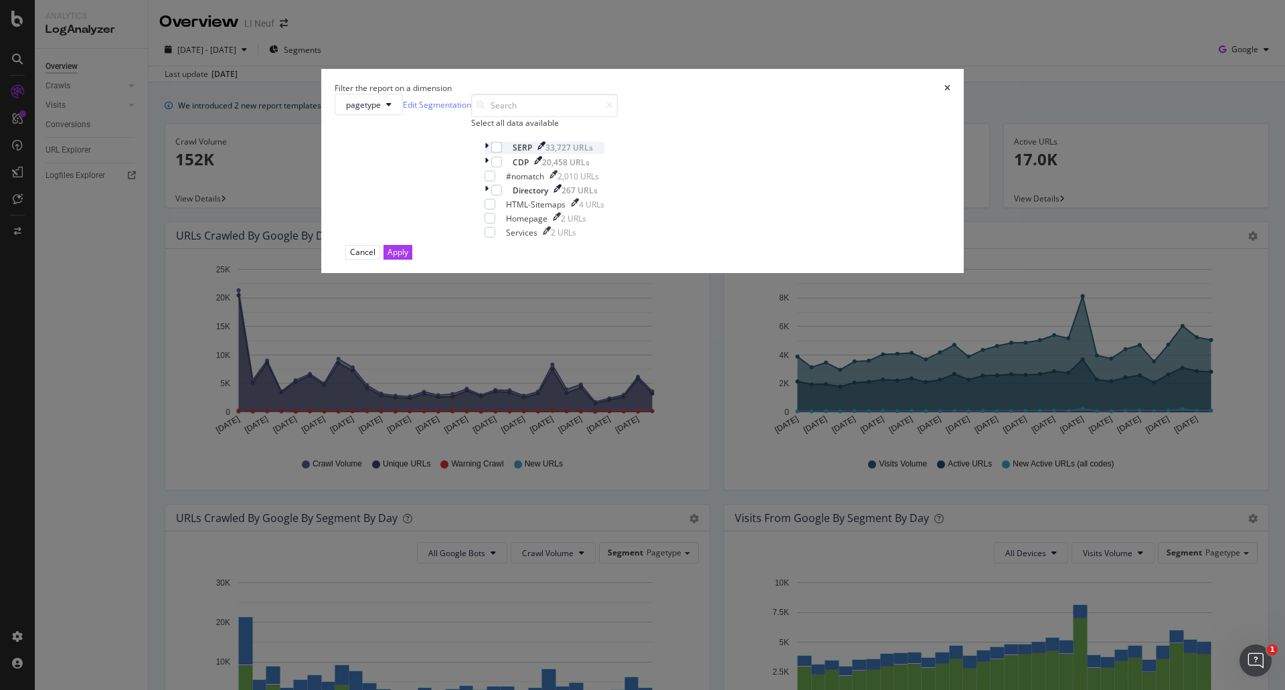
click at [489, 153] on icon "modal" at bounding box center [487, 147] width 4 height 11
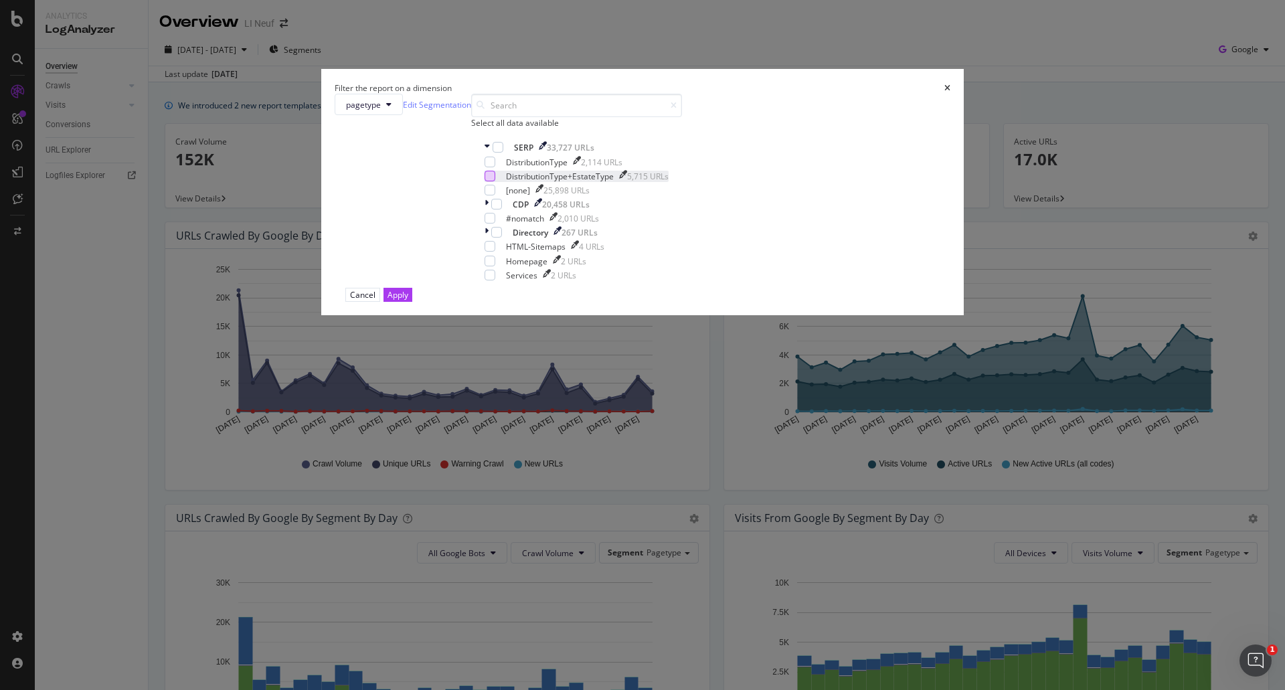
click at [495, 181] on div "modal" at bounding box center [490, 176] width 11 height 11
click at [412, 302] on button "Apply" at bounding box center [397, 295] width 29 height 14
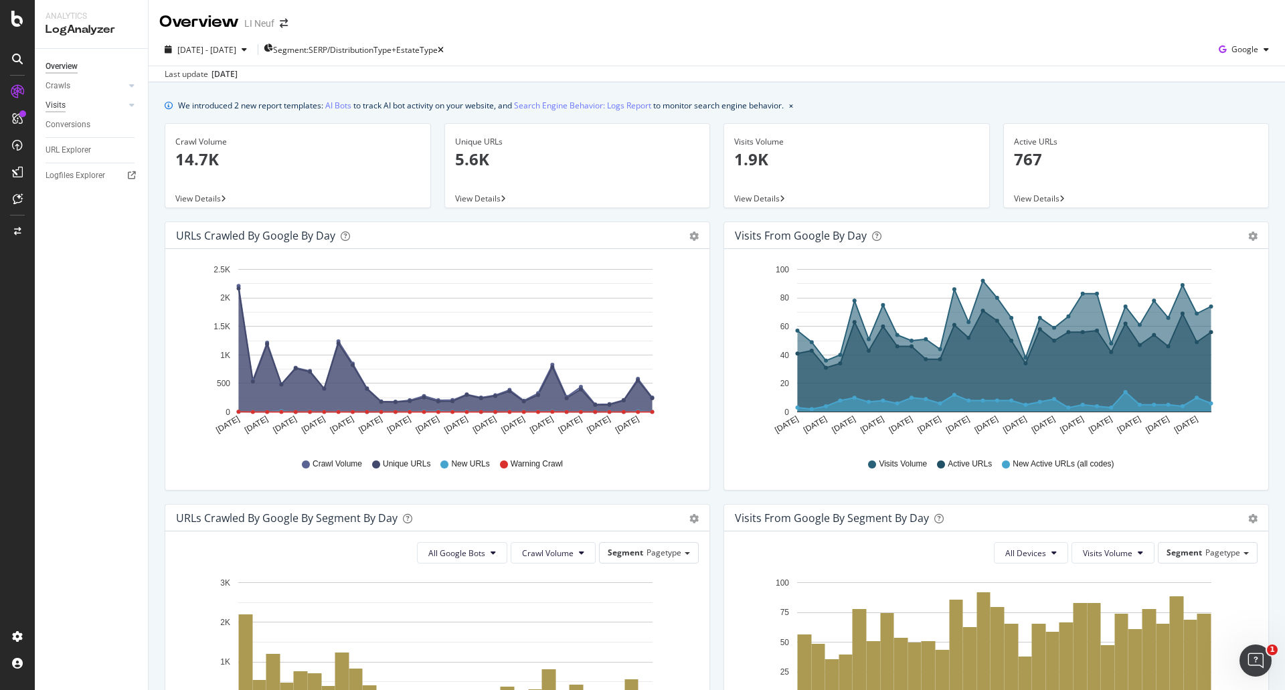
click at [56, 102] on div "Visits" at bounding box center [56, 105] width 20 height 14
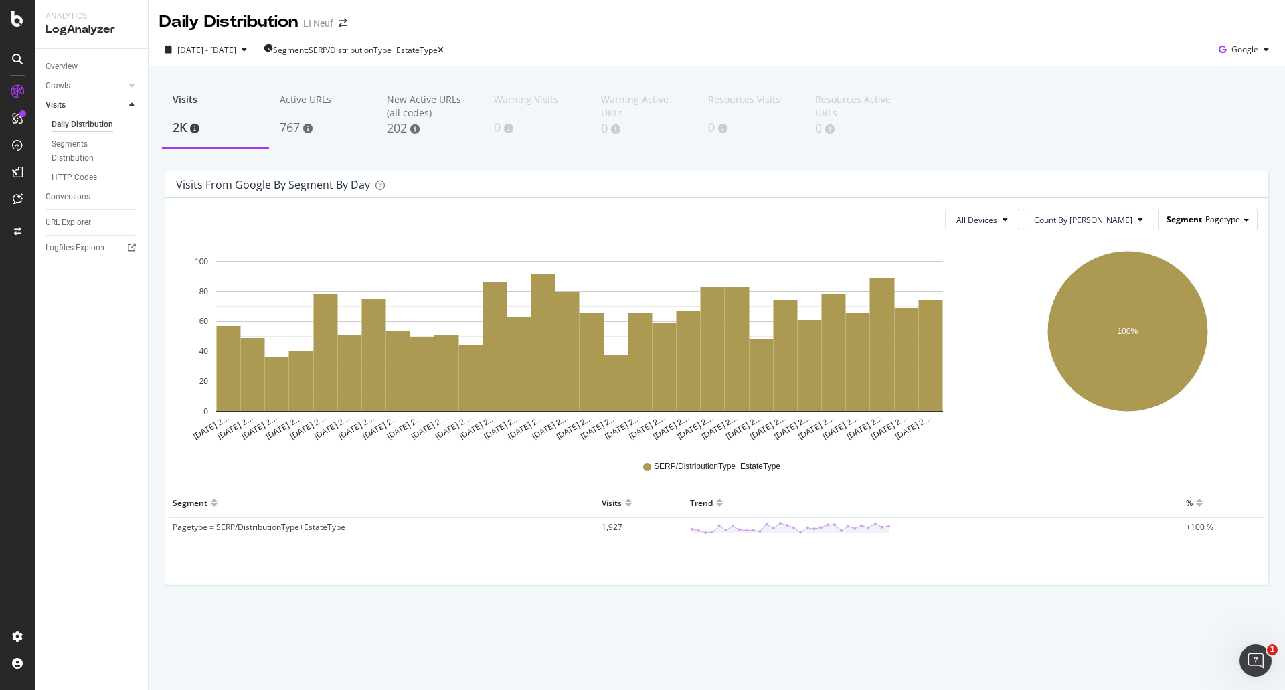
click at [1193, 216] on span "Segment" at bounding box center [1183, 218] width 35 height 11
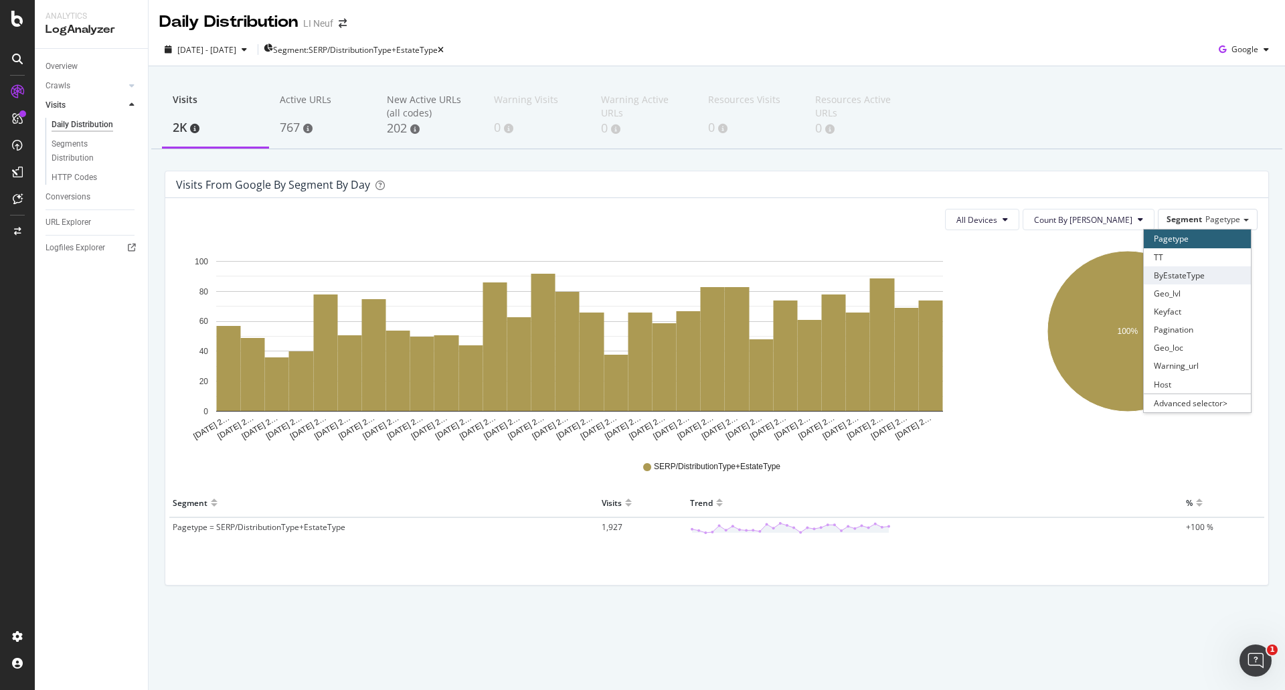
click at [1208, 274] on div "ByEstateType" at bounding box center [1197, 275] width 107 height 18
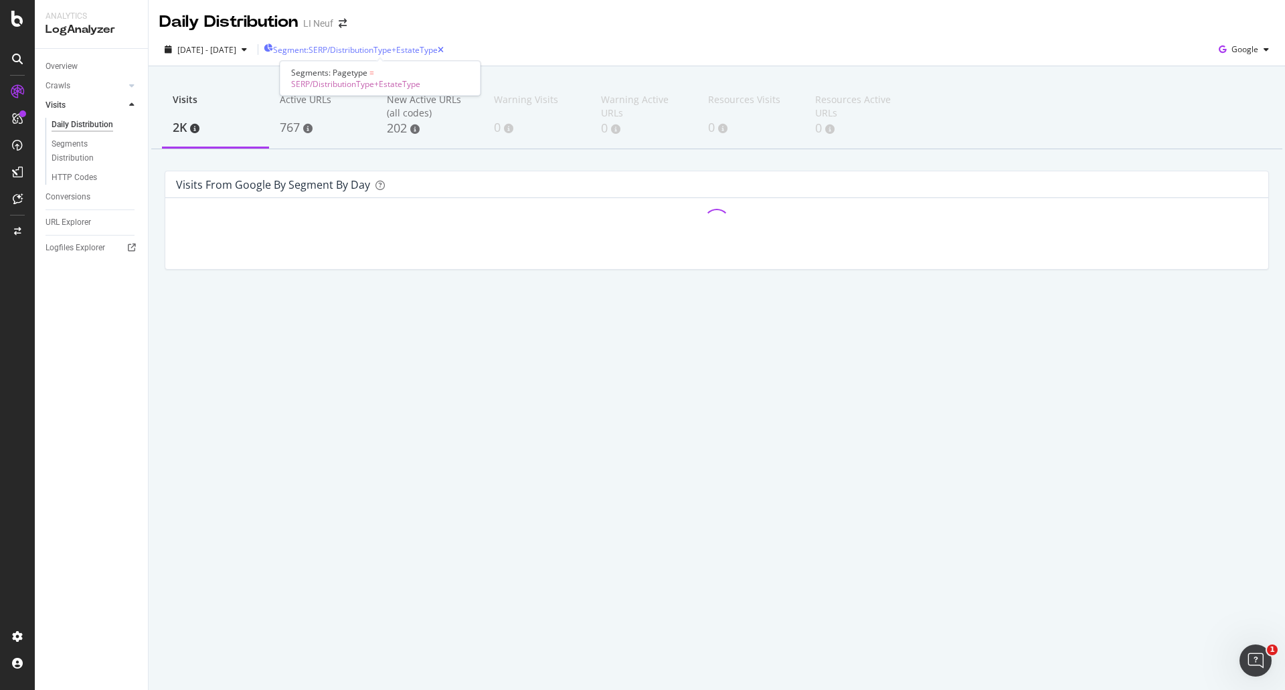
click at [399, 52] on span "Segment: SERP/DistributionType+EstateType" at bounding box center [355, 49] width 165 height 11
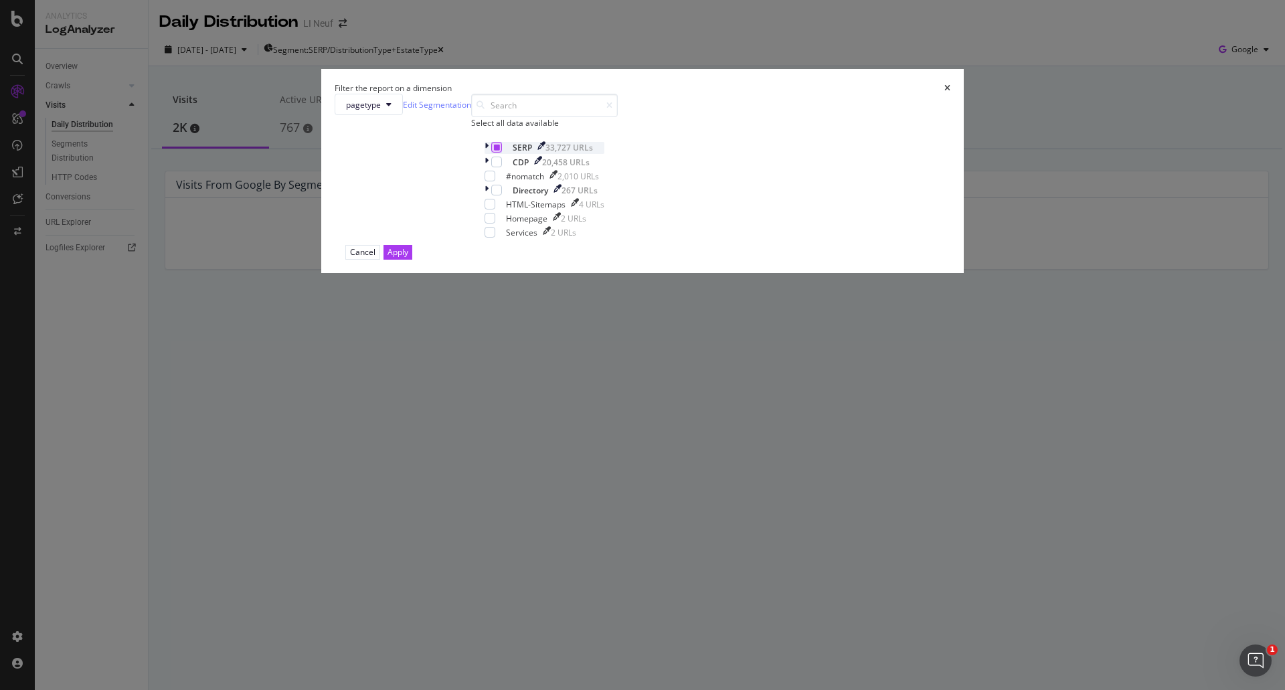
click at [500, 151] on icon "modal" at bounding box center [497, 147] width 6 height 7
click at [502, 153] on div "modal" at bounding box center [496, 147] width 11 height 11
click at [412, 259] on button "Apply" at bounding box center [397, 252] width 29 height 14
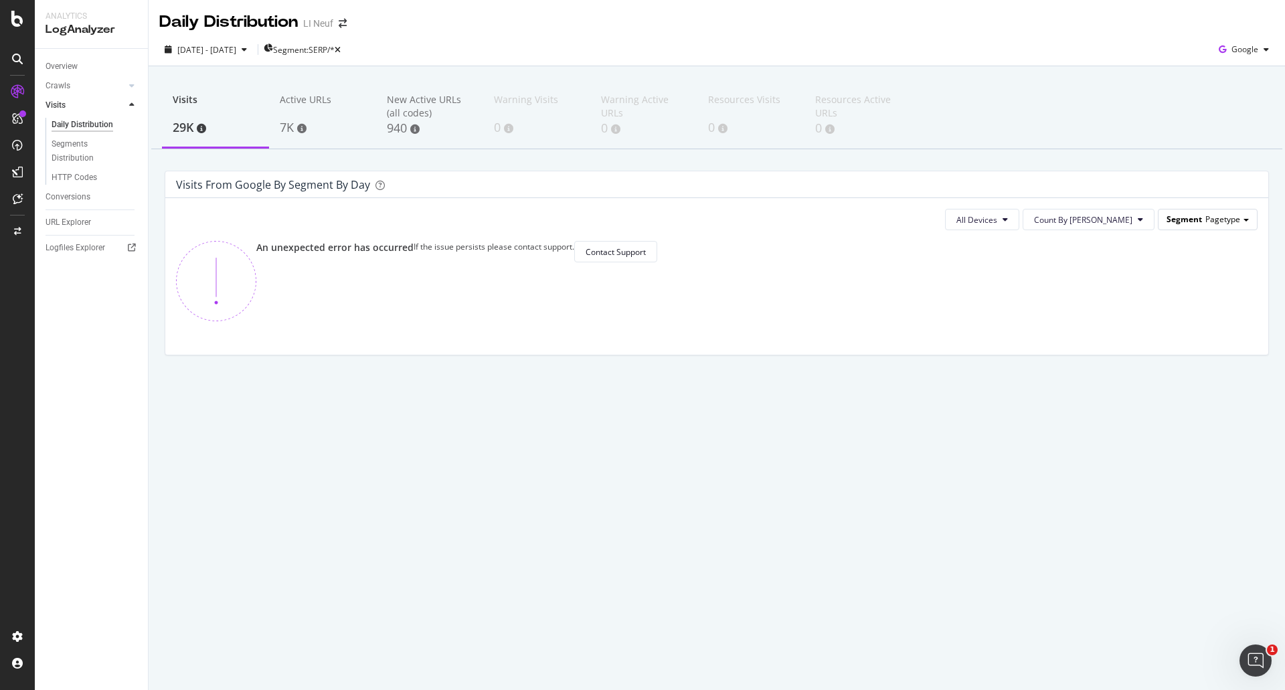
click at [1215, 218] on span "Pagetype" at bounding box center [1222, 218] width 35 height 11
click at [1219, 275] on div "ByEstateType" at bounding box center [1197, 275] width 107 height 18
click at [335, 48] on span "Segment: SERP/*" at bounding box center [304, 49] width 62 height 11
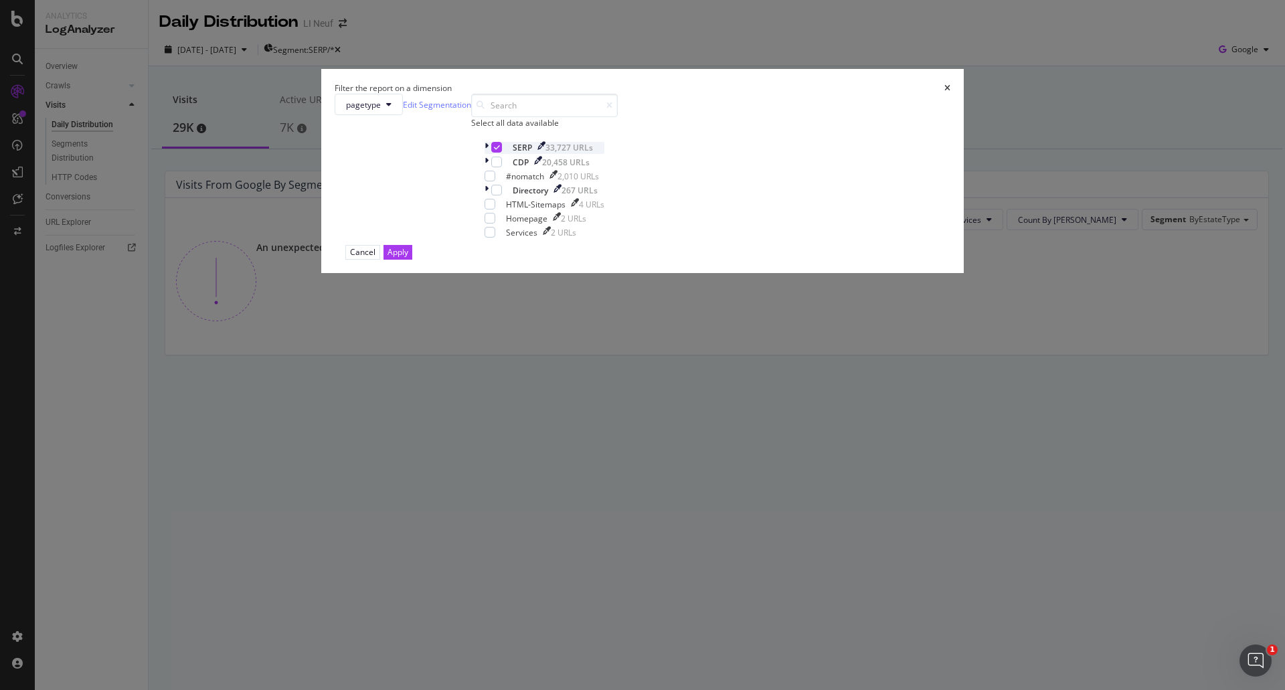
click at [489, 153] on icon "modal" at bounding box center [487, 147] width 4 height 11
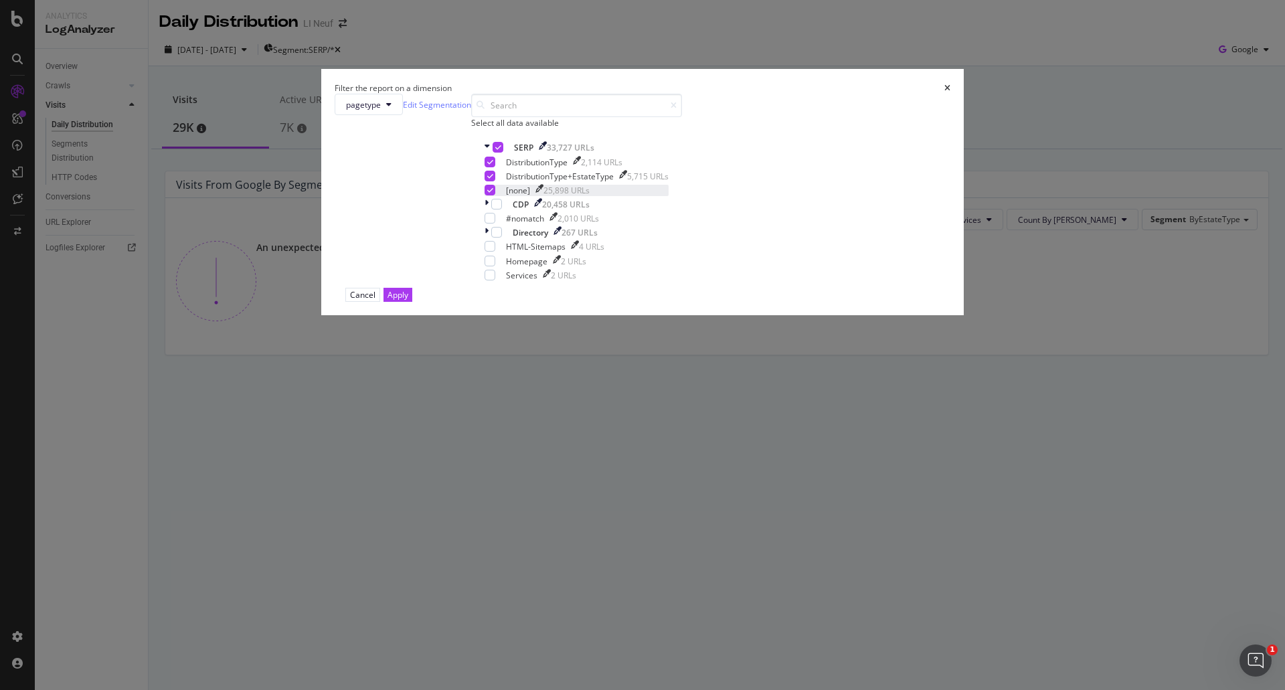
click at [540, 196] on div "[none] 25,898 URLs" at bounding box center [577, 190] width 184 height 11
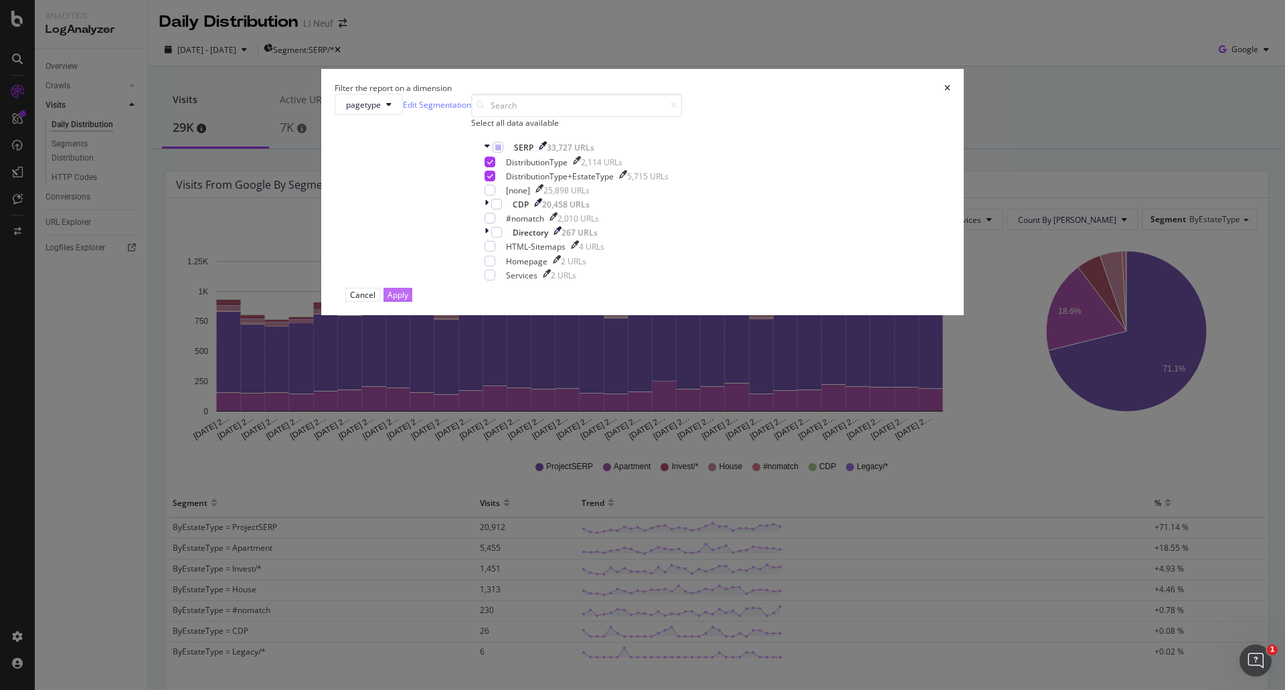
click at [408, 300] on div "Apply" at bounding box center [397, 294] width 21 height 11
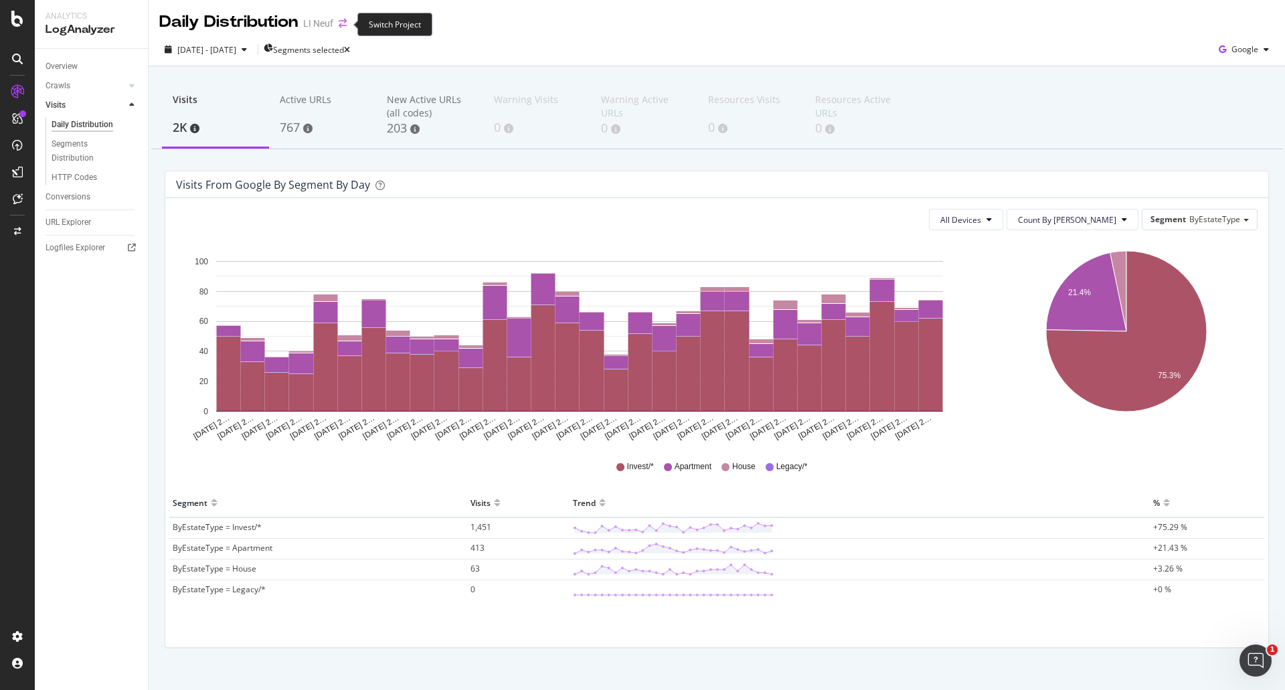
click at [345, 24] on icon "arrow-right-arrow-left" at bounding box center [343, 23] width 8 height 9
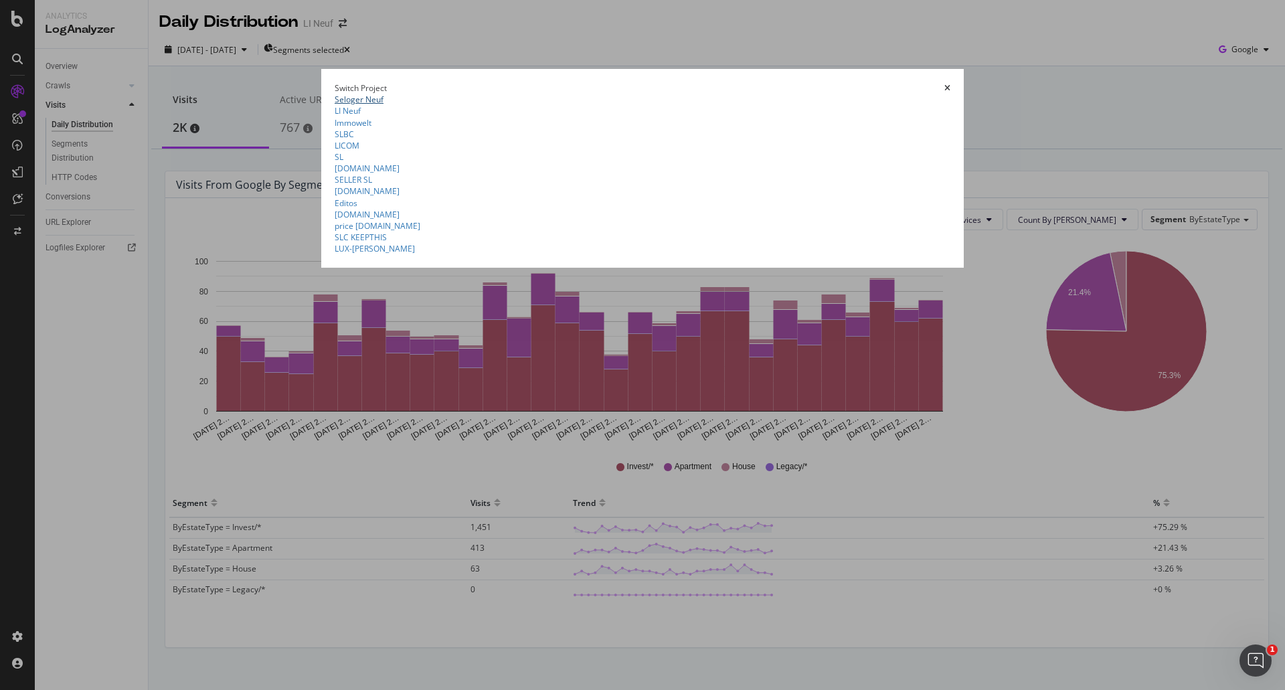
click at [335, 94] on link "Seloger Neuf" at bounding box center [359, 99] width 49 height 11
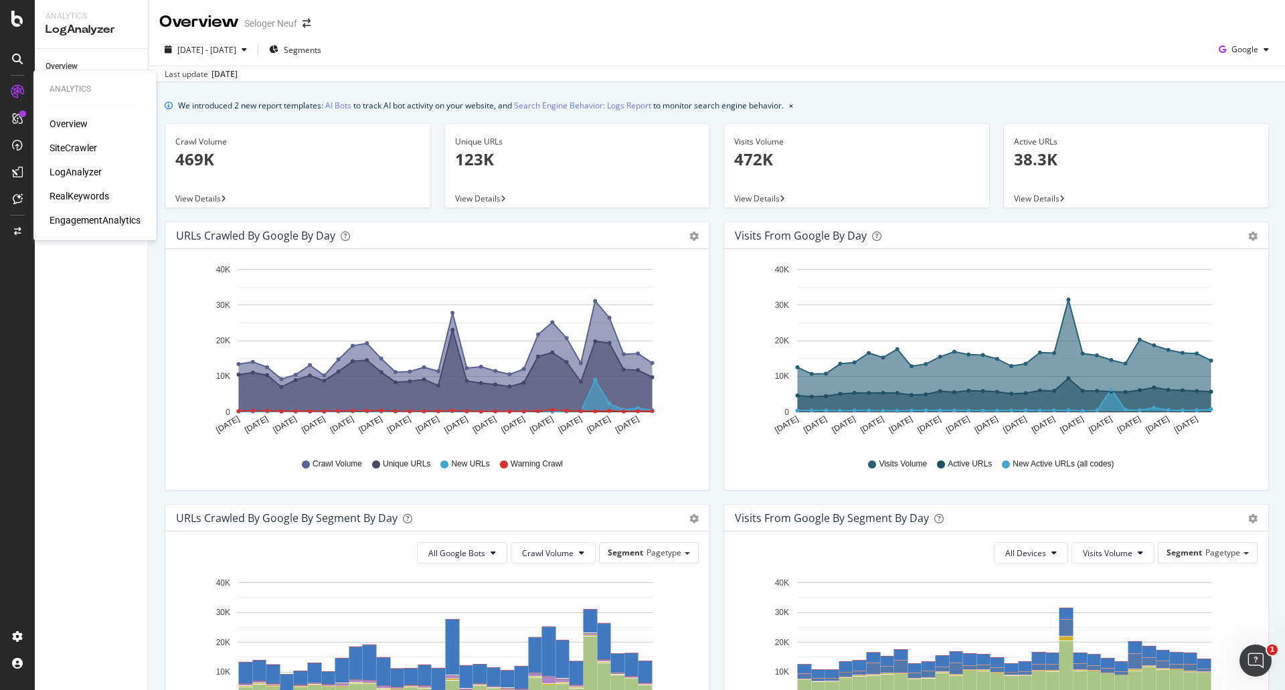
click at [74, 169] on div "LogAnalyzer" at bounding box center [76, 171] width 52 height 13
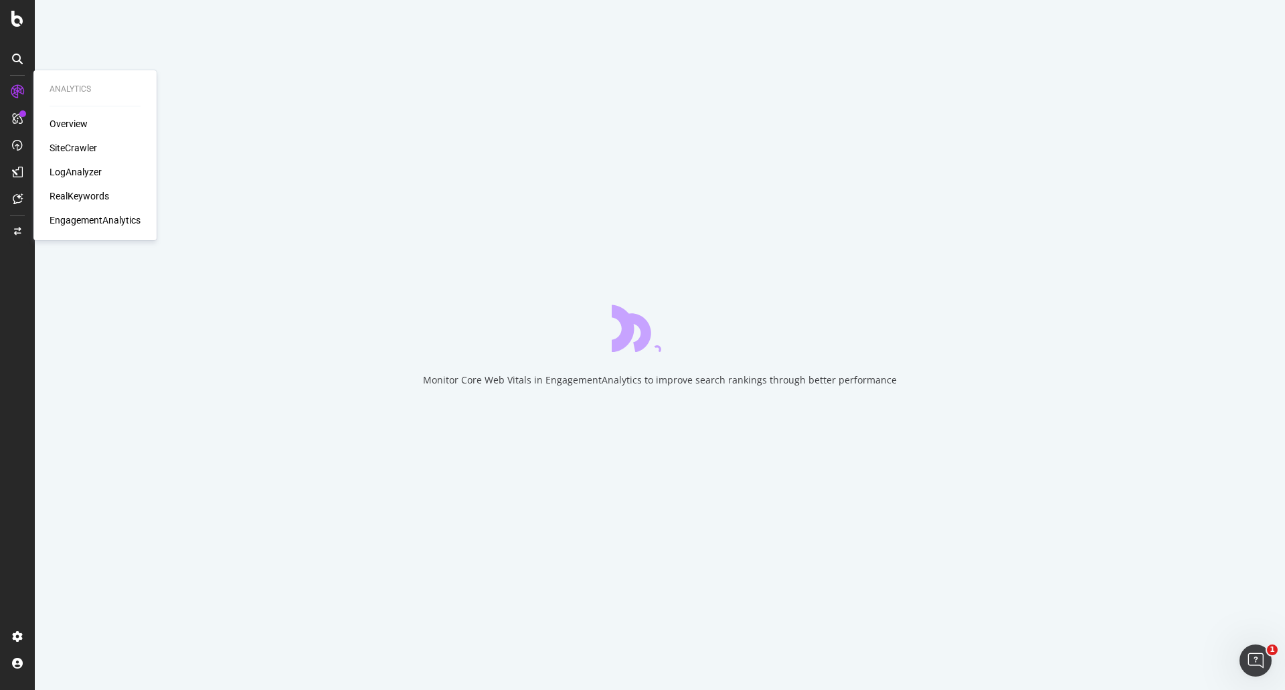
click at [63, 168] on div "LogAnalyzer" at bounding box center [76, 171] width 52 height 13
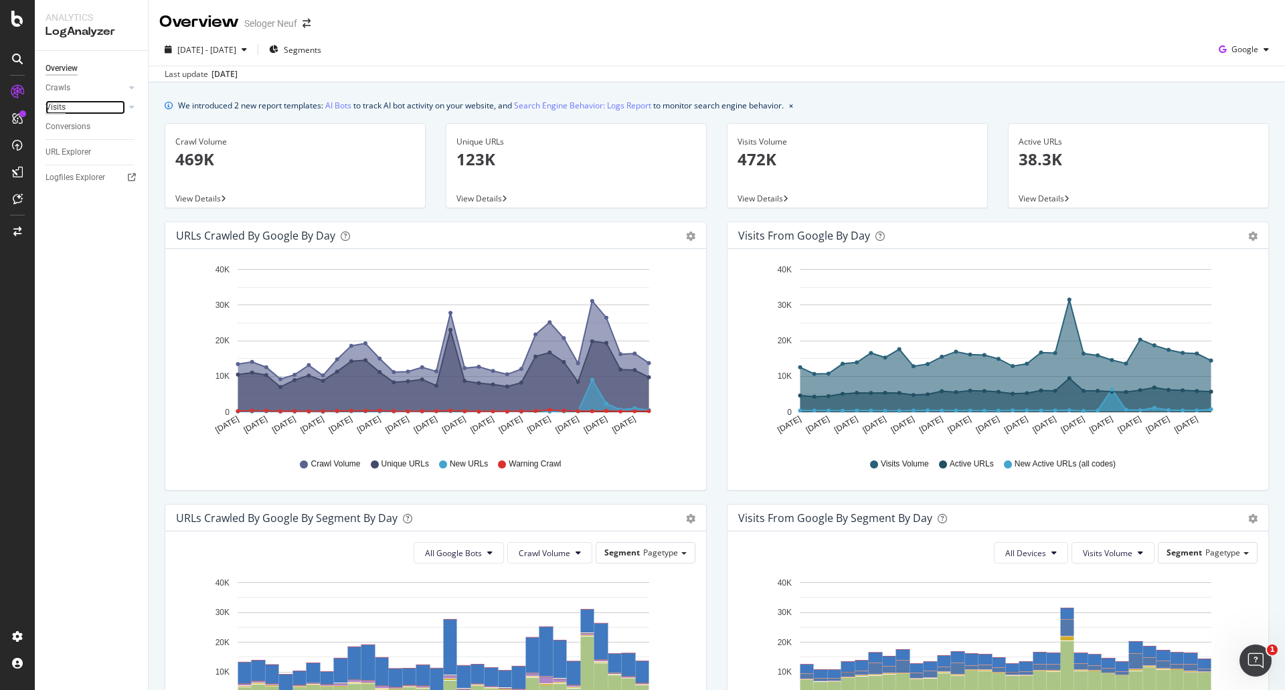
click at [56, 108] on div "Visits" at bounding box center [56, 107] width 20 height 14
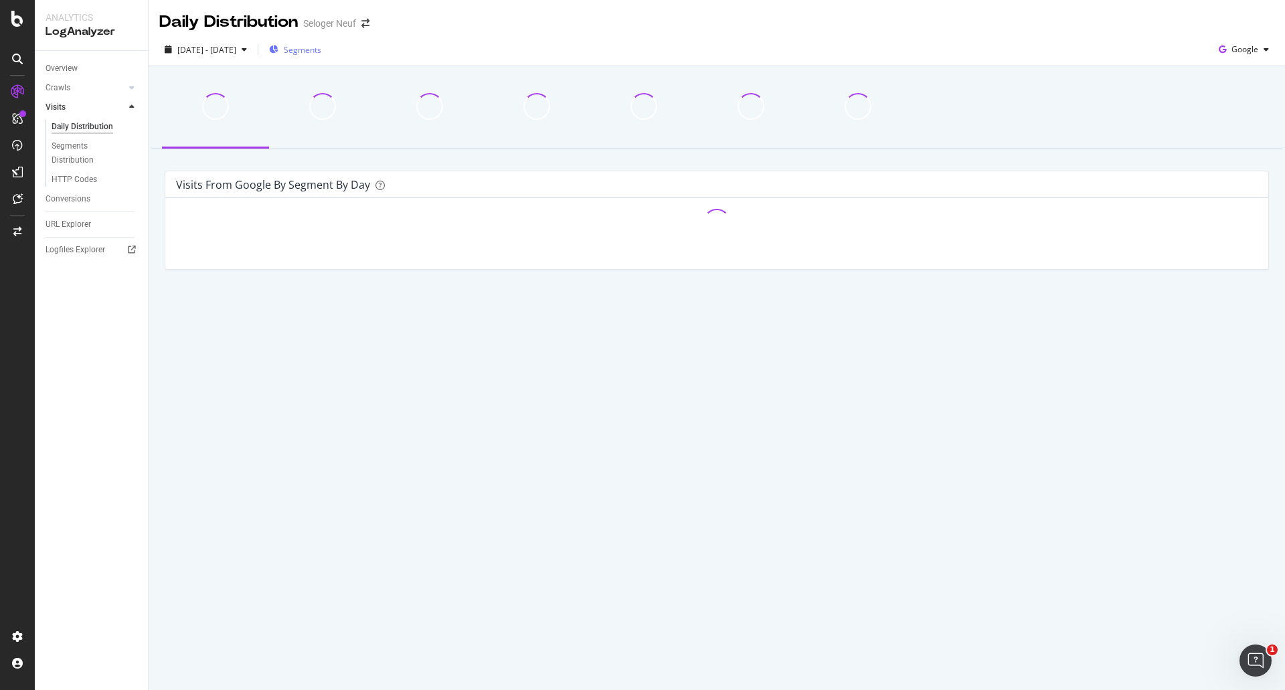
click at [321, 51] on div "Segments" at bounding box center [295, 49] width 52 height 11
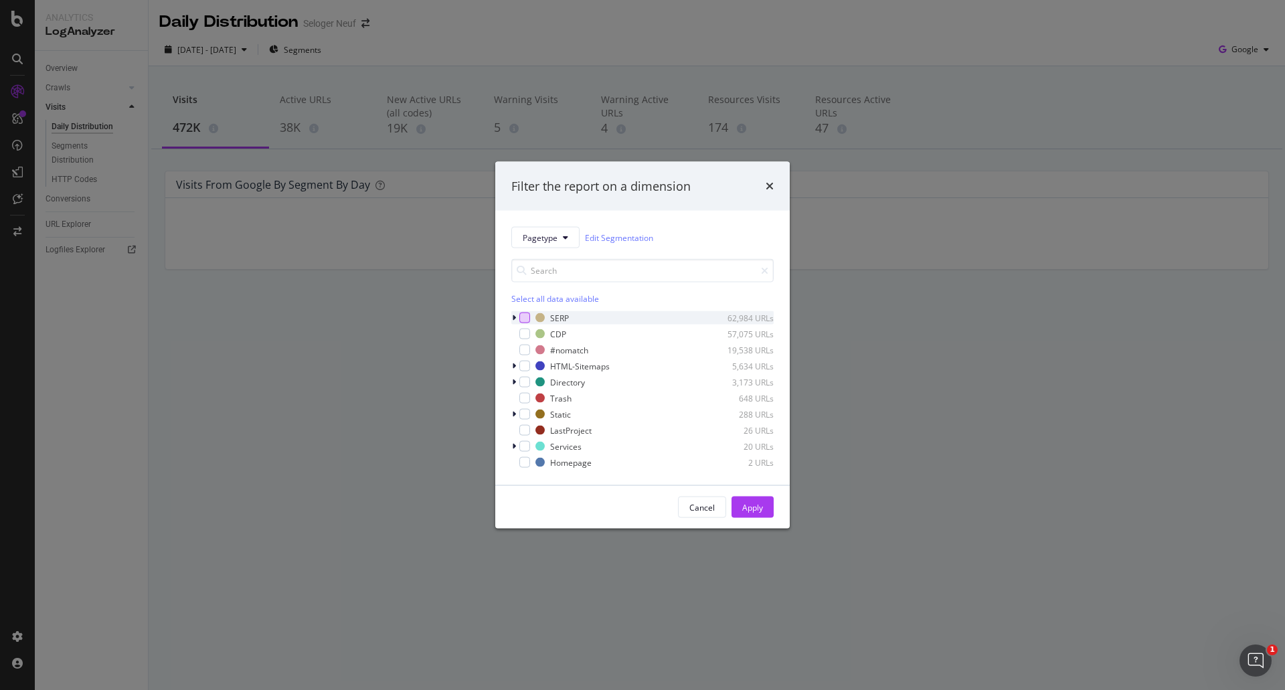
click at [526, 320] on div "modal" at bounding box center [524, 318] width 11 height 11
click at [750, 511] on div "Apply" at bounding box center [752, 506] width 21 height 11
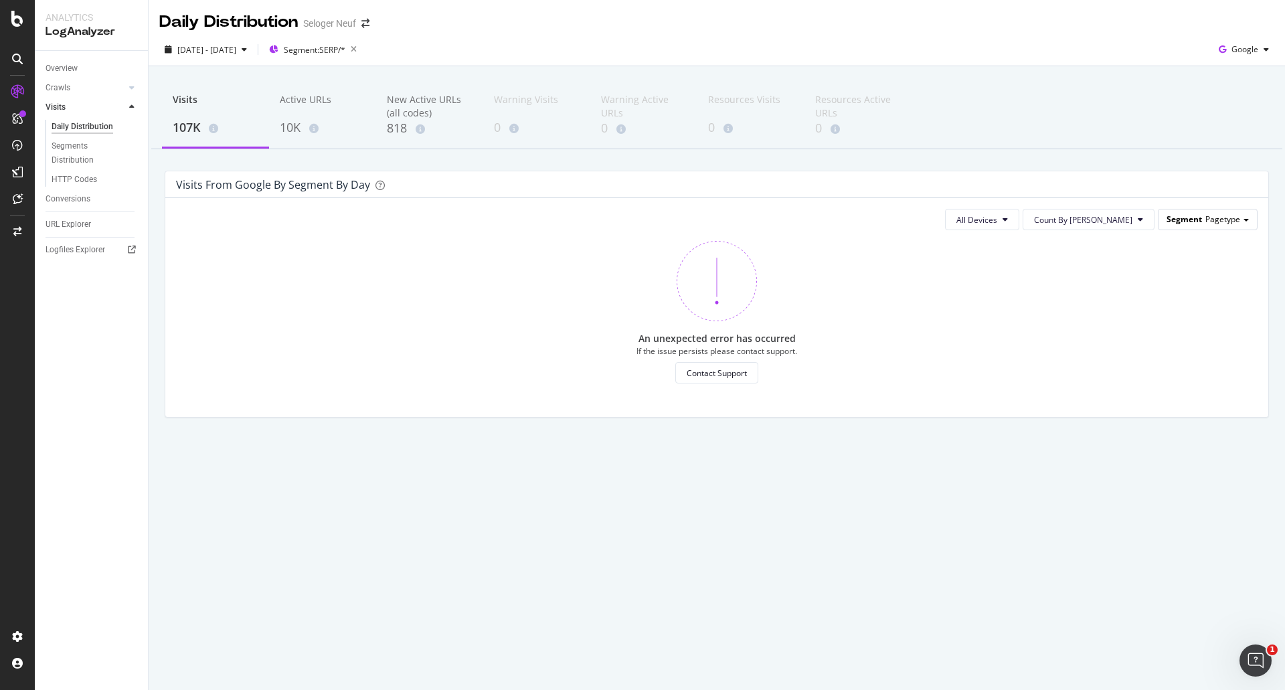
click at [1211, 220] on span "Pagetype" at bounding box center [1222, 218] width 35 height 11
click at [1183, 258] on div "ByEstateType" at bounding box center [1197, 257] width 107 height 18
click at [345, 54] on span "Segment: SERP/*" at bounding box center [315, 49] width 62 height 11
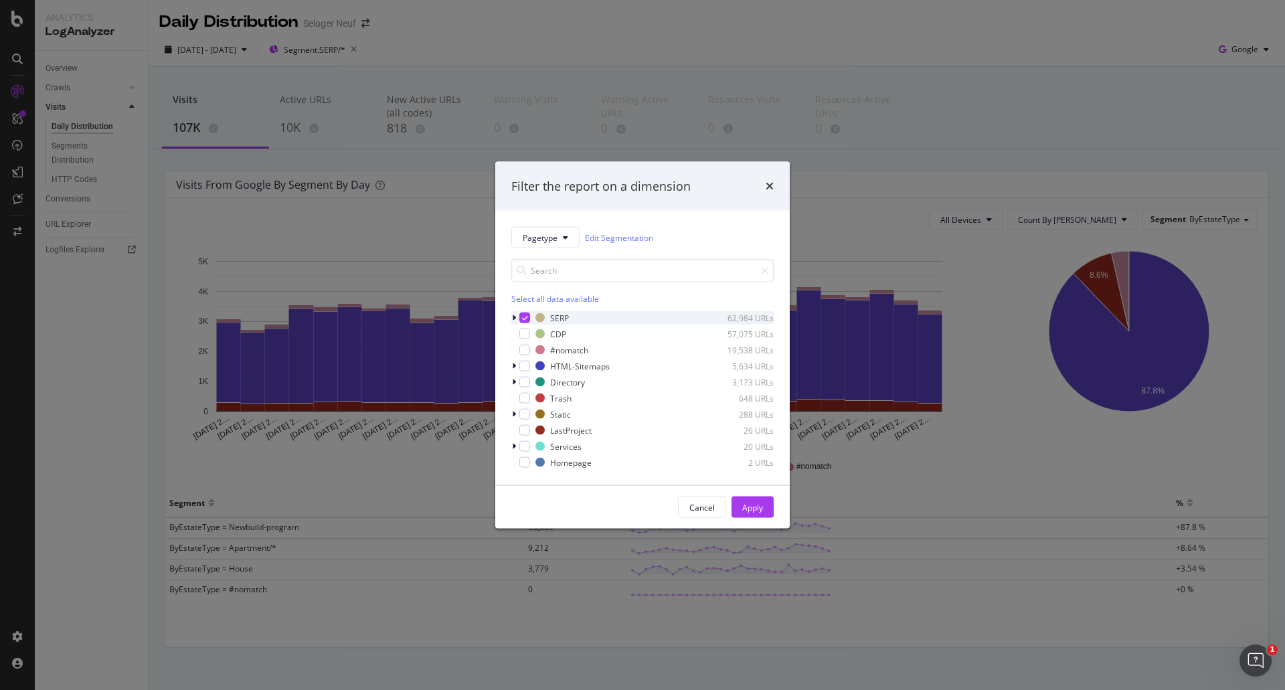
click at [515, 318] on icon "modal" at bounding box center [514, 318] width 4 height 8
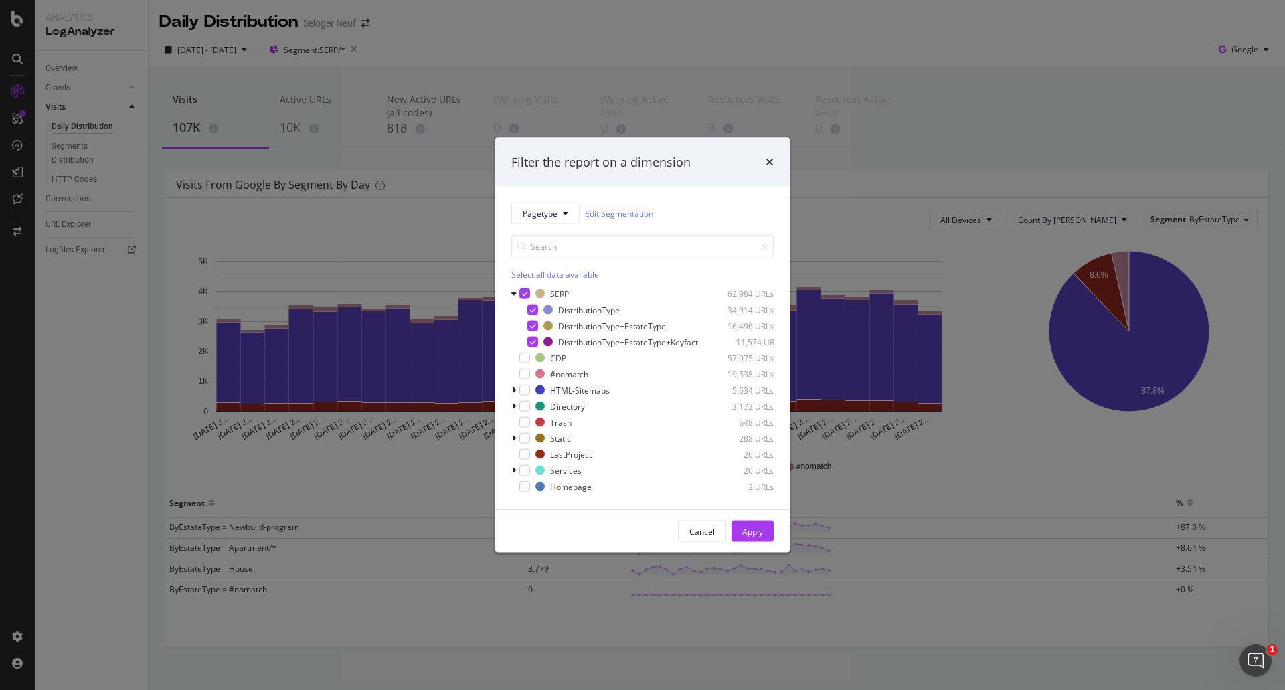
click at [980, 39] on div "Filter the report on a dimension Pagetype Edit Segmentation Select all data ava…" at bounding box center [642, 345] width 1285 height 690
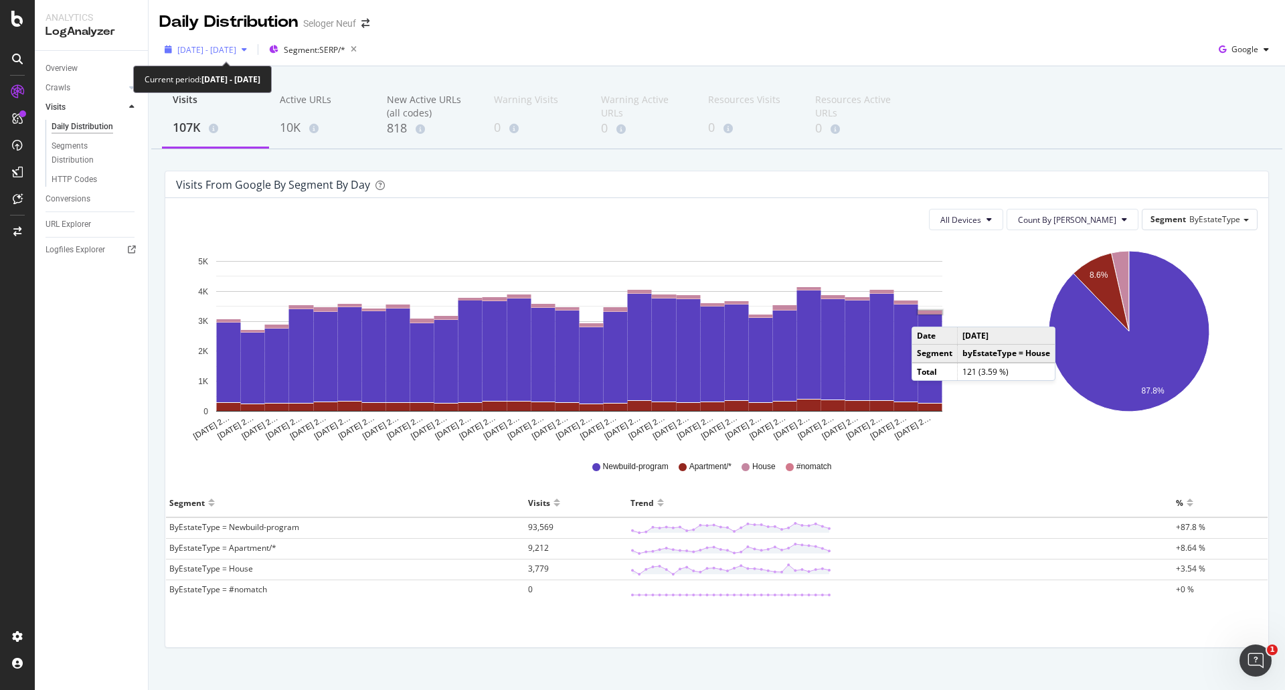
click at [247, 41] on div "[DATE] - [DATE]" at bounding box center [205, 49] width 93 height 20
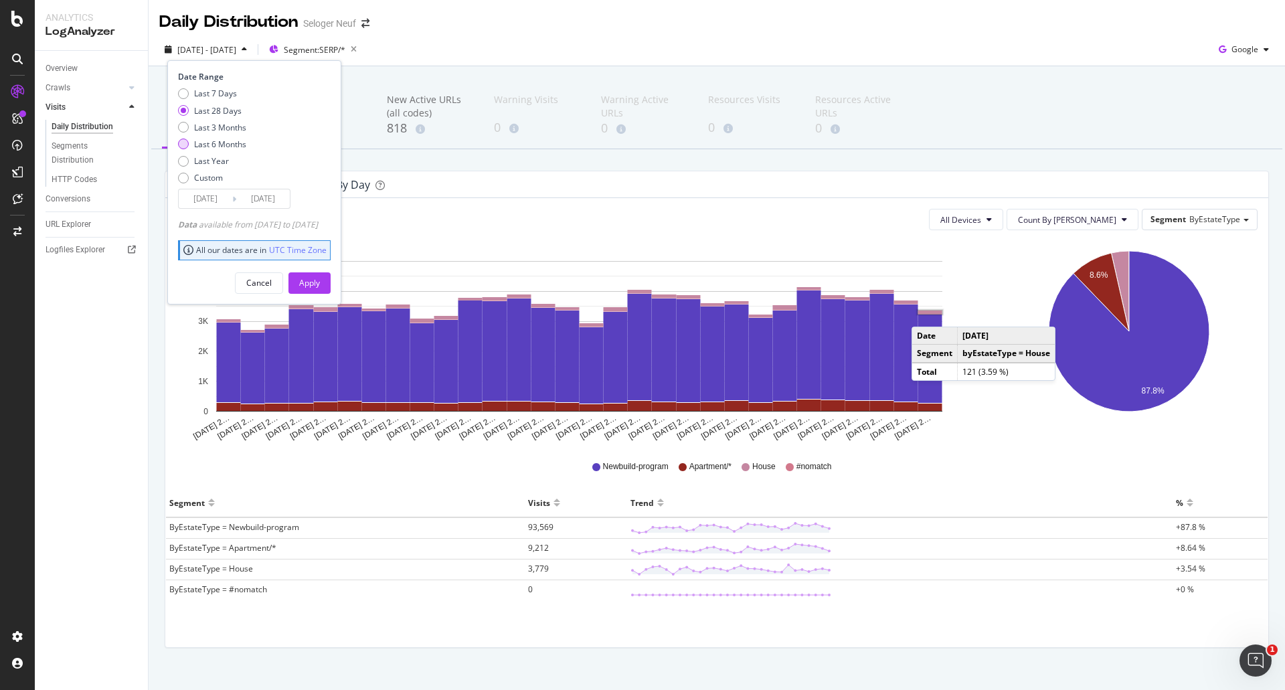
click at [181, 145] on div "Last 6 Months" at bounding box center [183, 144] width 11 height 11
type input "[DATE]"
click at [320, 279] on div "Apply" at bounding box center [309, 282] width 21 height 11
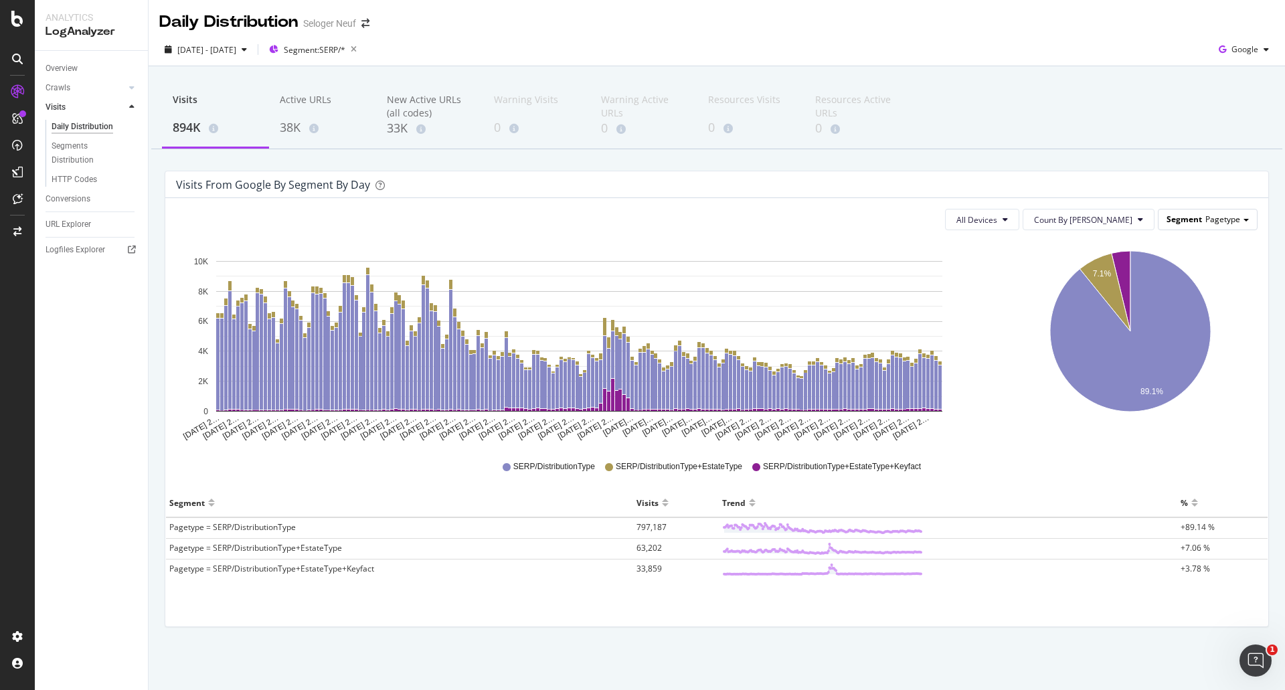
click at [1219, 226] on div "Segment Pagetype" at bounding box center [1207, 218] width 98 height 19
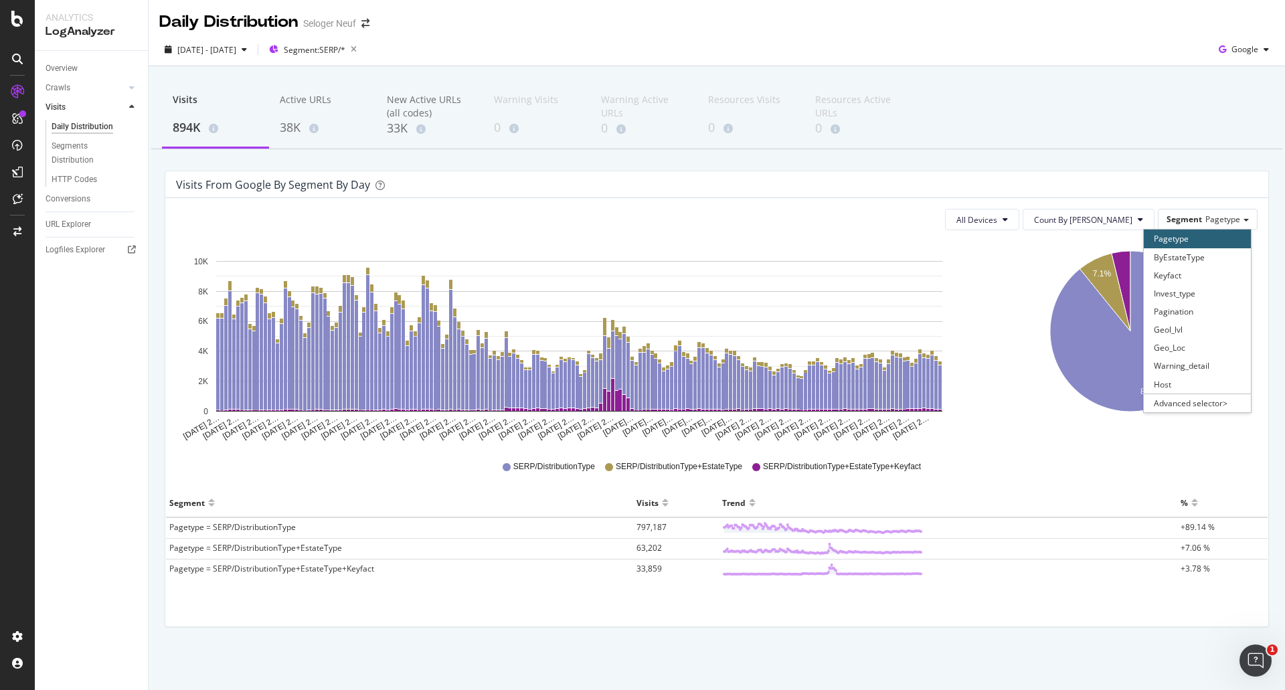
click at [1181, 260] on div "ByEstateType" at bounding box center [1197, 257] width 107 height 18
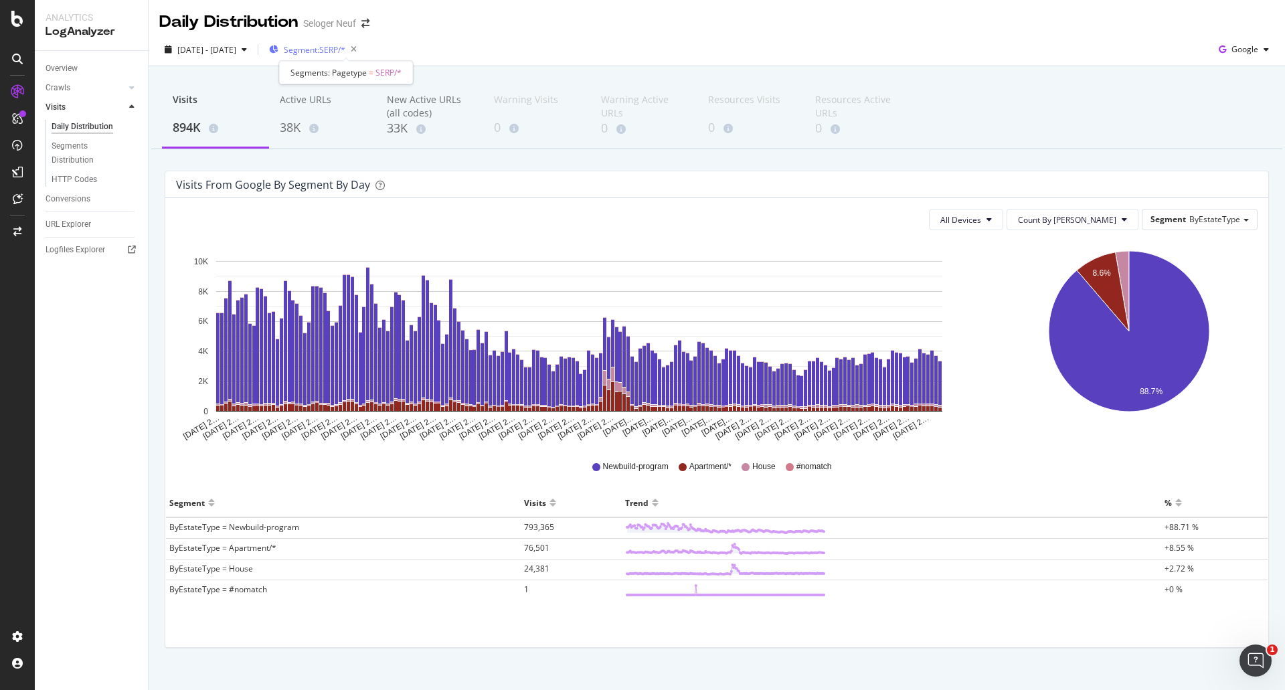
click at [345, 52] on span "Segment: SERP/*" at bounding box center [315, 49] width 62 height 11
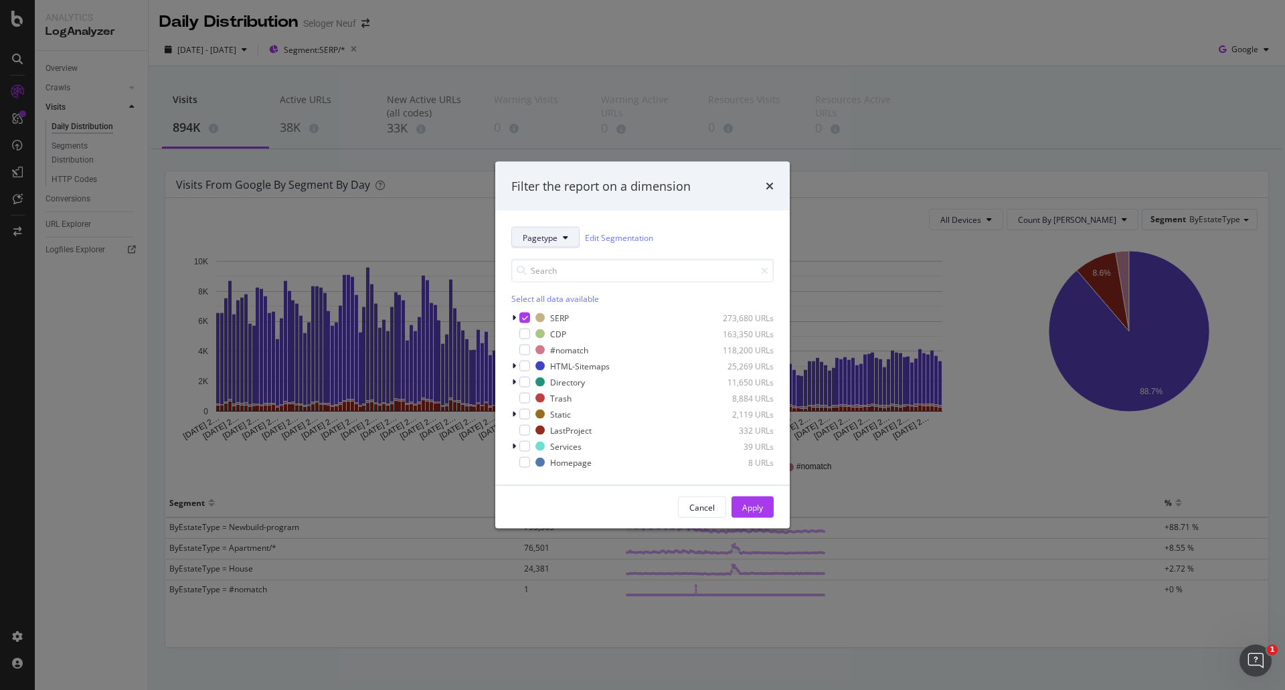
click at [545, 239] on span "Pagetype" at bounding box center [540, 237] width 35 height 11
click at [552, 313] on span "byEstateType" at bounding box center [550, 310] width 54 height 12
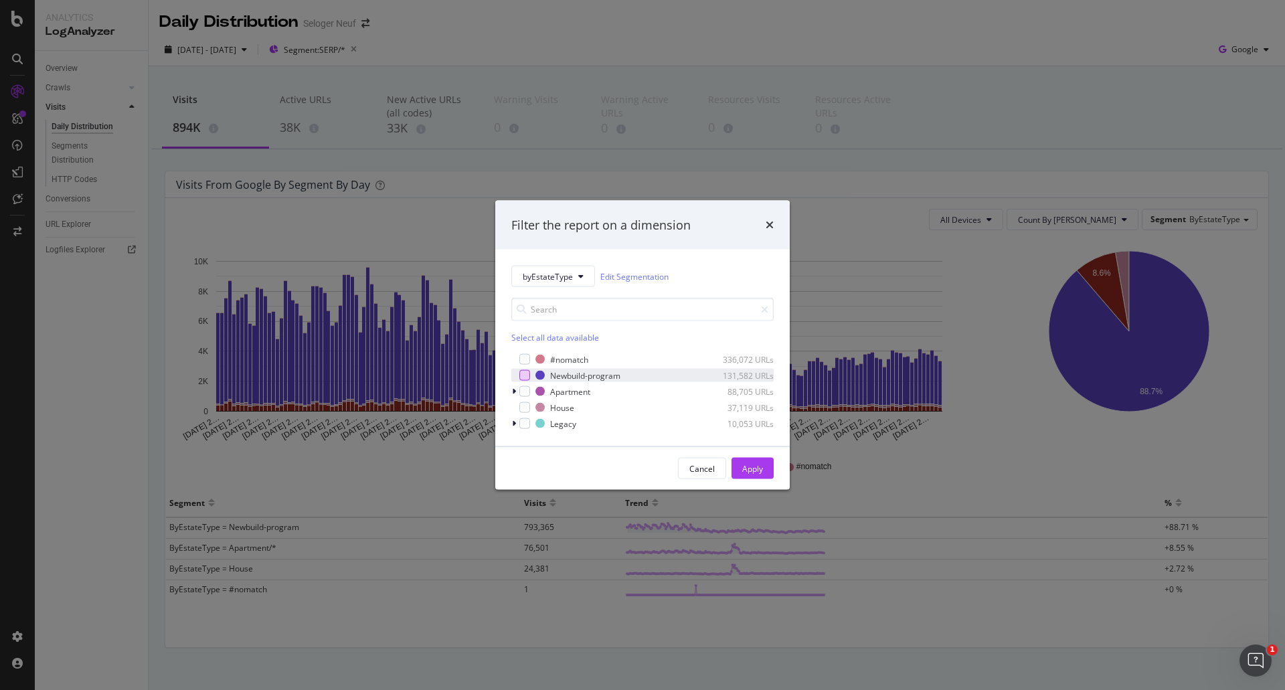
click at [524, 375] on div "modal" at bounding box center [524, 375] width 11 height 11
click at [525, 391] on div "modal" at bounding box center [524, 391] width 11 height 11
click at [525, 410] on div "modal" at bounding box center [524, 407] width 11 height 11
click at [746, 468] on div "Apply" at bounding box center [752, 467] width 21 height 11
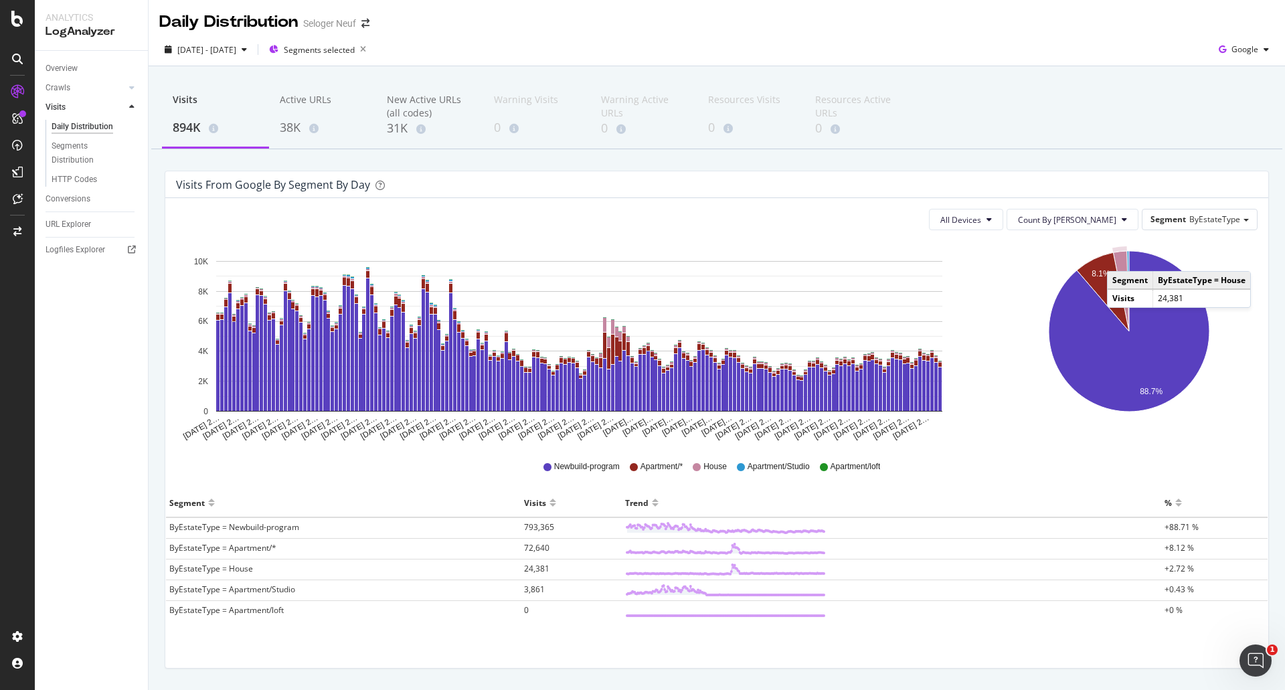
click at [1113, 258] on icon "A chart." at bounding box center [1121, 291] width 16 height 80
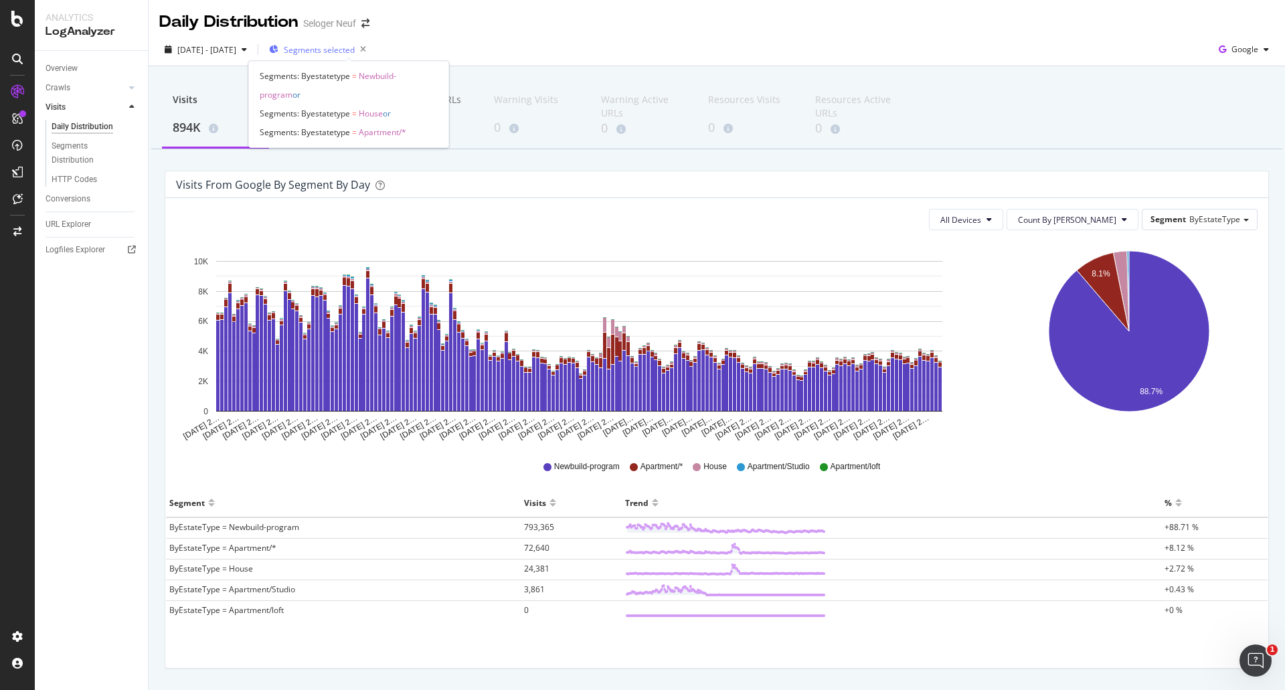
click at [355, 50] on span "Segments selected" at bounding box center [319, 49] width 71 height 11
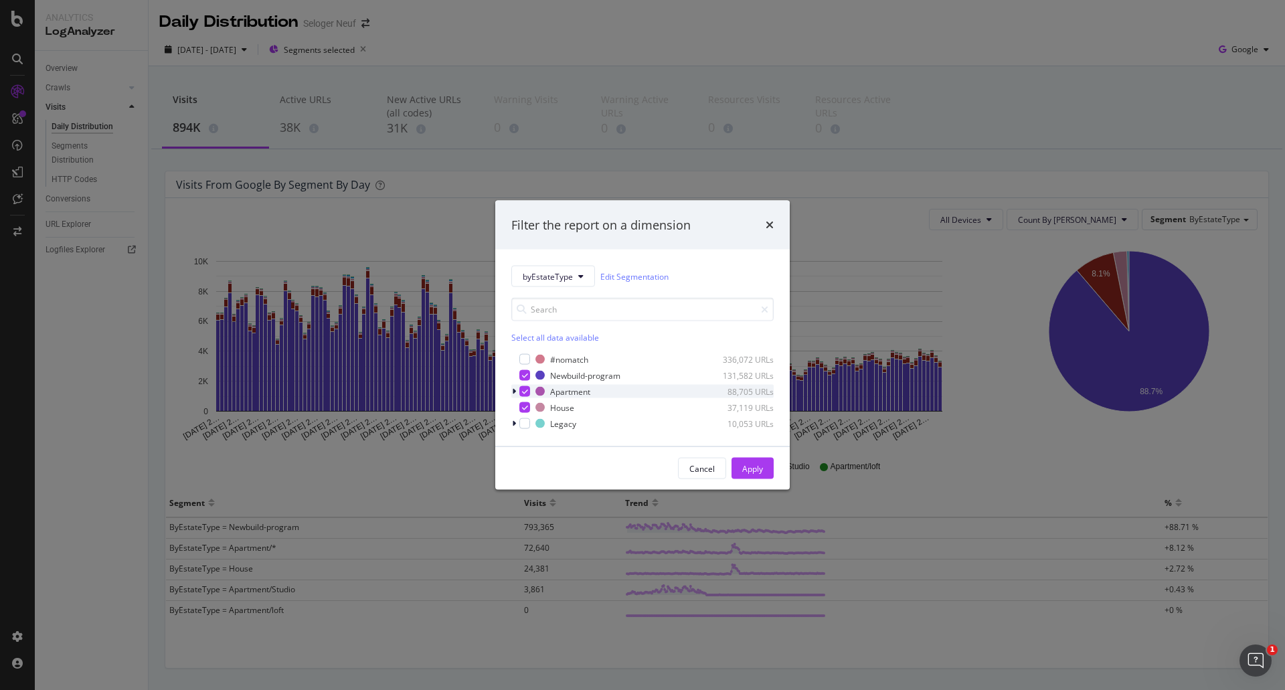
click at [522, 389] on icon "modal" at bounding box center [525, 391] width 6 height 7
click at [524, 402] on div "modal" at bounding box center [524, 407] width 11 height 11
click at [757, 466] on div "Apply" at bounding box center [752, 467] width 21 height 11
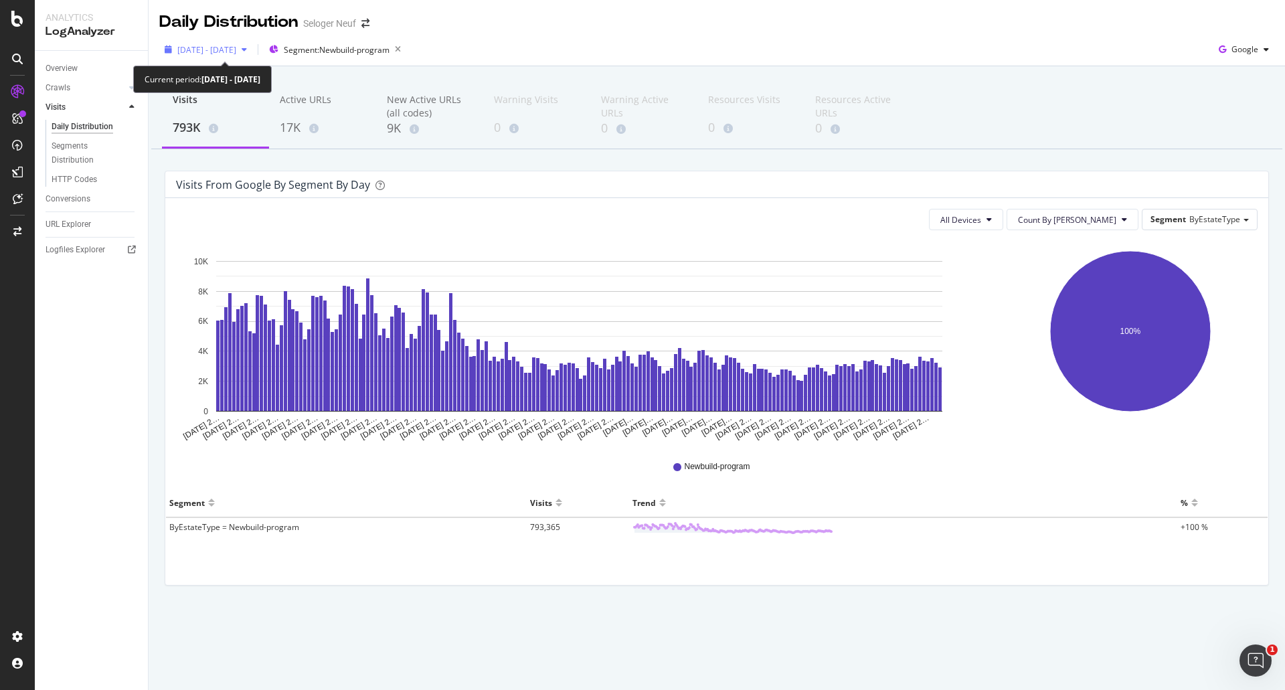
click at [236, 52] on span "[DATE] - [DATE]" at bounding box center [206, 49] width 59 height 11
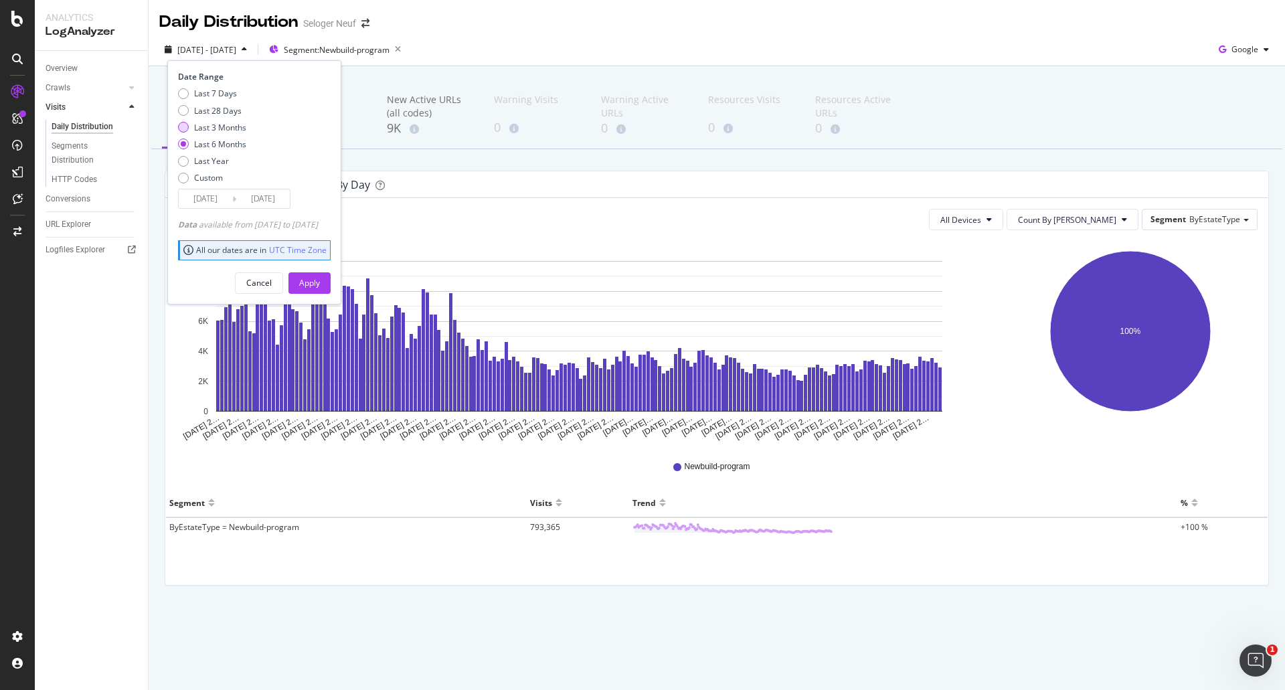
click at [182, 128] on div "Last 3 Months" at bounding box center [183, 127] width 11 height 11
type input "[DATE]"
click at [320, 281] on div "Apply" at bounding box center [309, 282] width 21 height 11
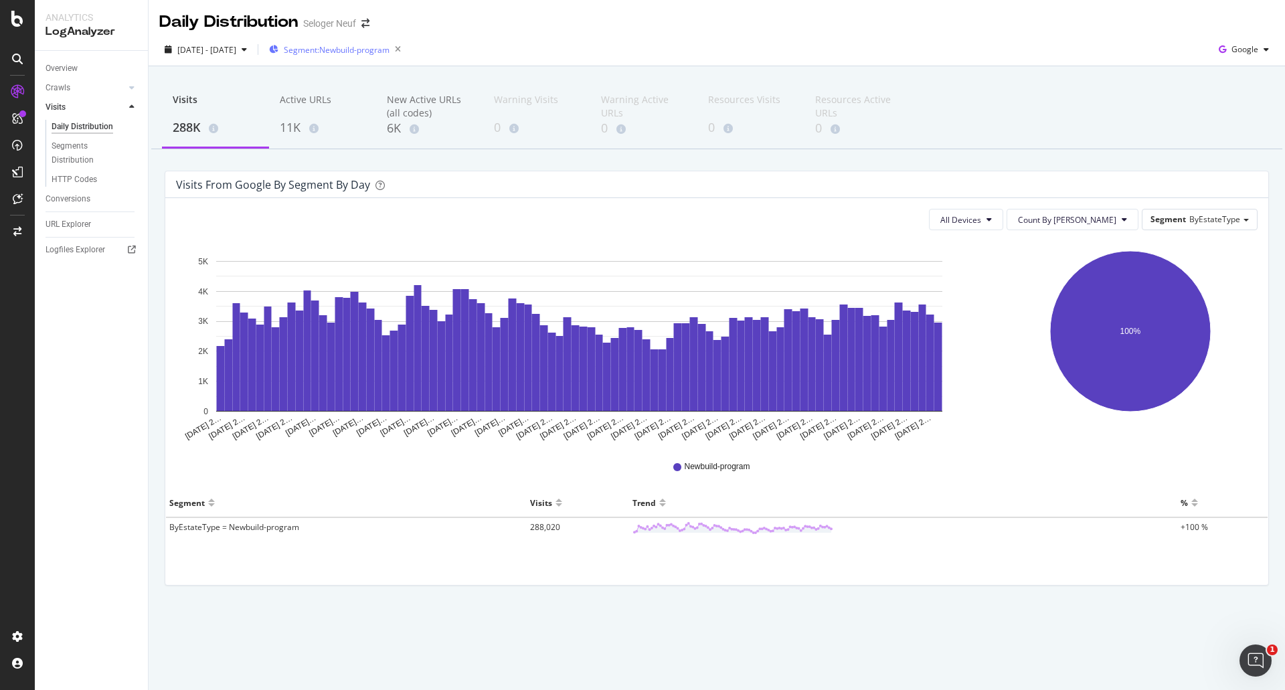
click at [333, 42] on div "Segment: Newbuild-program" at bounding box center [337, 49] width 137 height 19
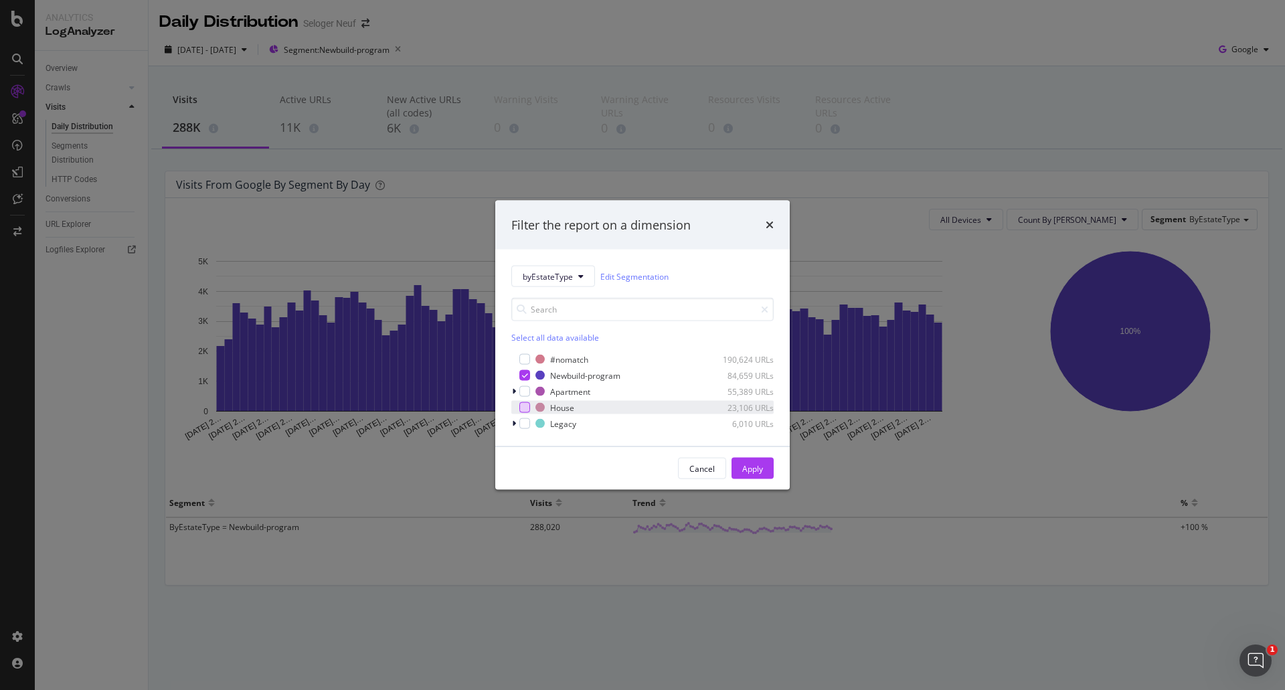
click at [526, 410] on div "modal" at bounding box center [524, 407] width 11 height 11
click at [524, 373] on icon "modal" at bounding box center [525, 375] width 6 height 7
click at [759, 470] on div "Apply" at bounding box center [752, 467] width 21 height 11
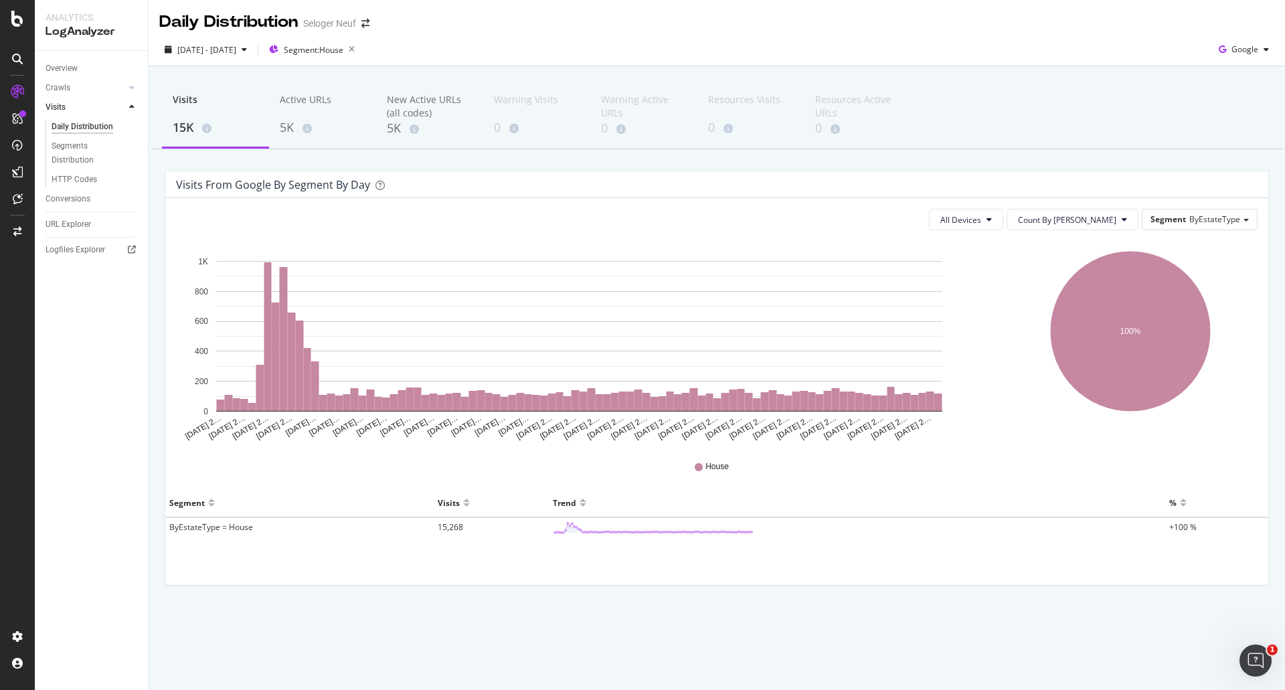
click at [179, 130] on div "15K" at bounding box center [216, 127] width 86 height 17
click at [895, 404] on rect "A chart." at bounding box center [899, 402] width 8 height 17
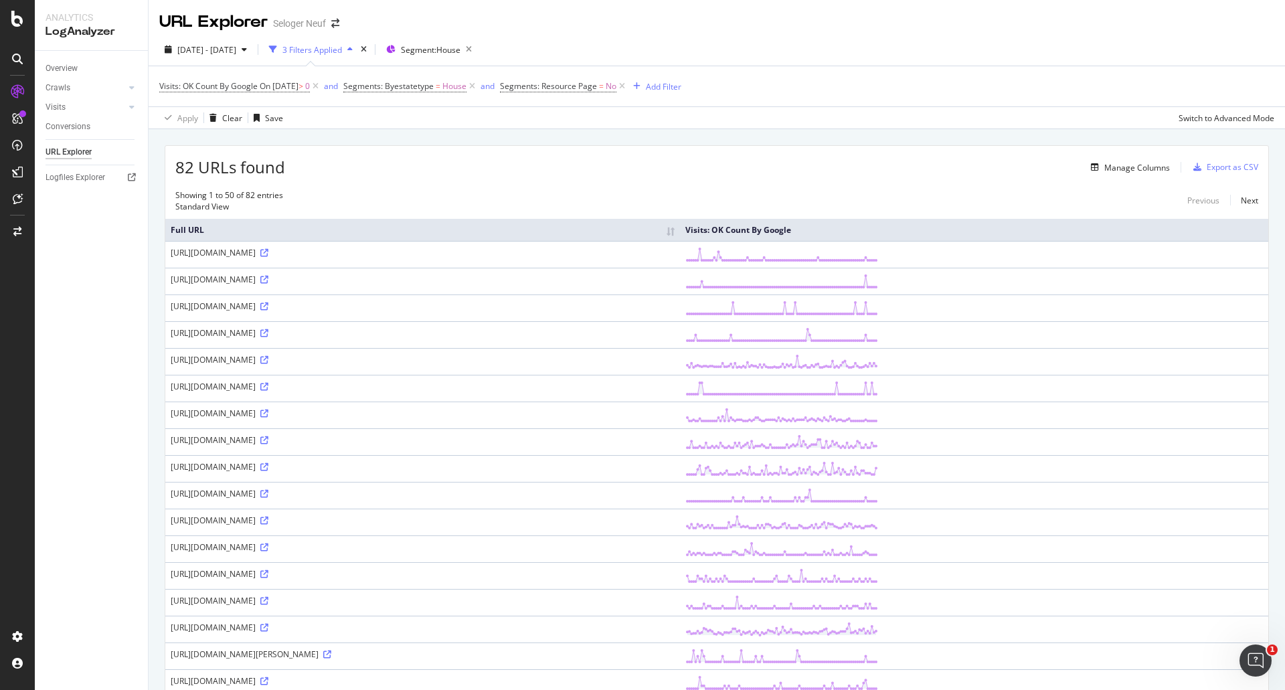
drag, startPoint x: 412, startPoint y: 328, endPoint x: 361, endPoint y: 333, distance: 51.8
click at [361, 333] on div "[URL][DOMAIN_NAME]" at bounding box center [423, 332] width 504 height 11
copy div "/bien-maison/"
